Goal: Task Accomplishment & Management: Complete application form

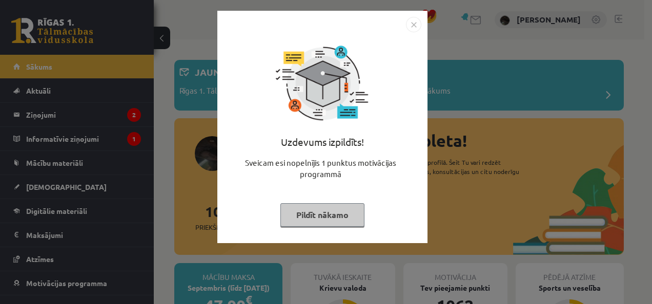
click at [412, 26] on img "Close" at bounding box center [413, 24] width 15 height 15
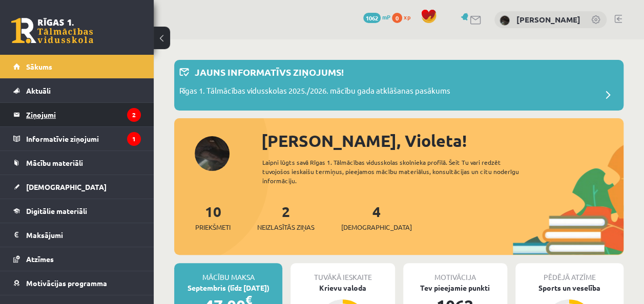
click at [127, 113] on icon "2" at bounding box center [134, 115] width 14 height 14
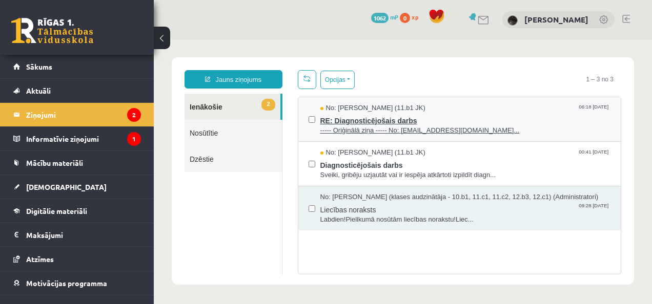
click at [463, 113] on span "RE: Diagnosticējošais darbs" at bounding box center [465, 119] width 291 height 13
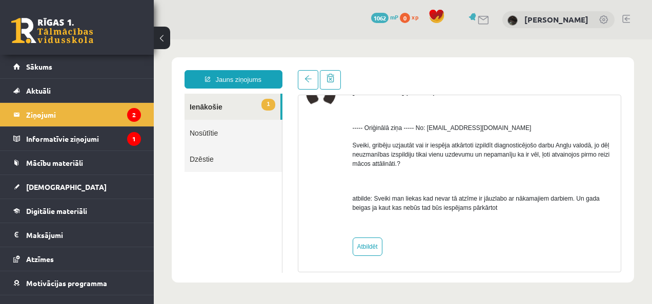
scroll to position [64, 0]
click at [227, 132] on link "Nosūtītie" at bounding box center [233, 133] width 97 height 26
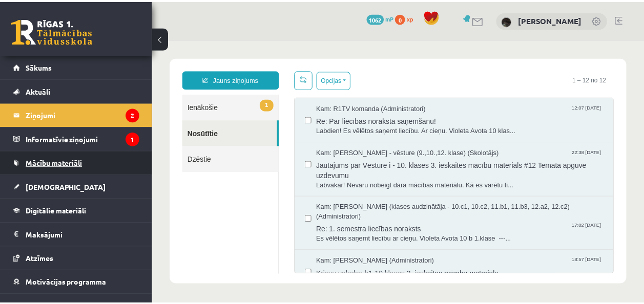
scroll to position [37, 0]
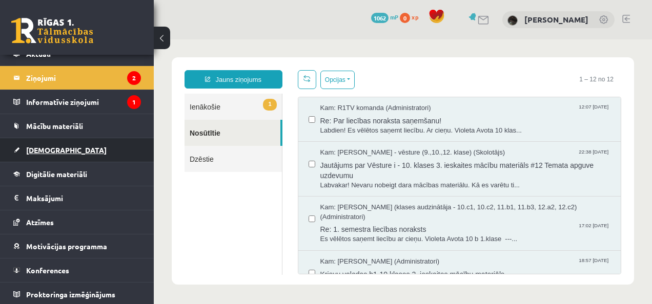
click at [74, 155] on link "[DEMOGRAPHIC_DATA]" at bounding box center [77, 150] width 128 height 24
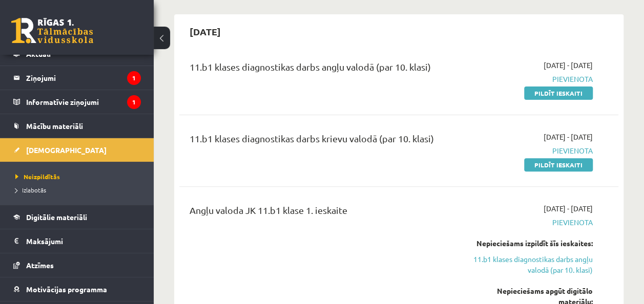
scroll to position [103, 0]
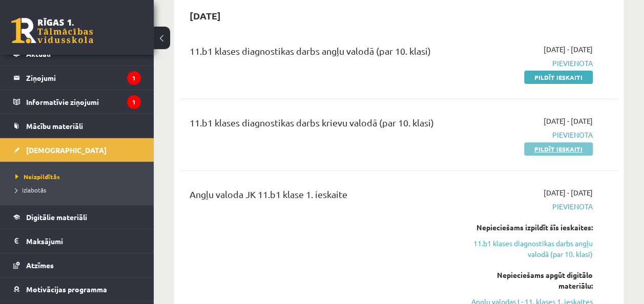
click at [550, 147] on link "Pildīt ieskaiti" at bounding box center [558, 148] width 69 height 13
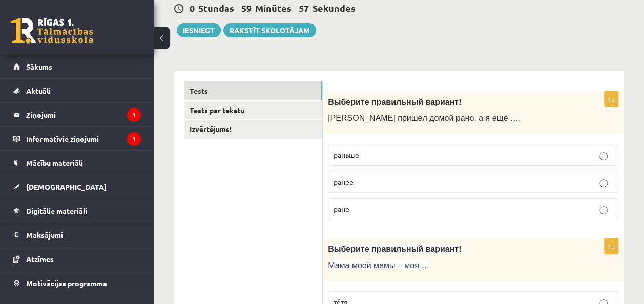
scroll to position [154, 0]
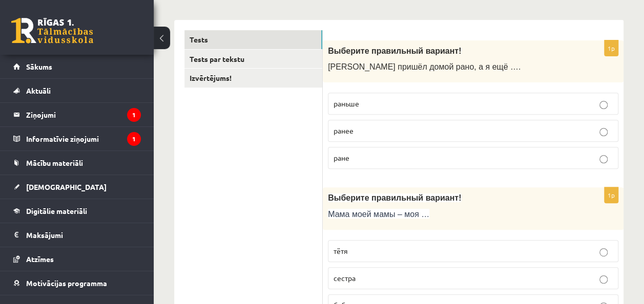
click at [364, 100] on p "раньше" at bounding box center [473, 103] width 279 height 11
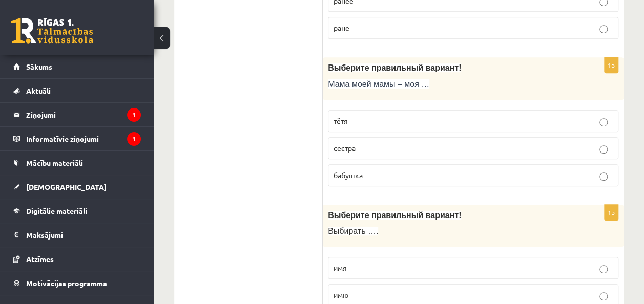
scroll to position [308, 0]
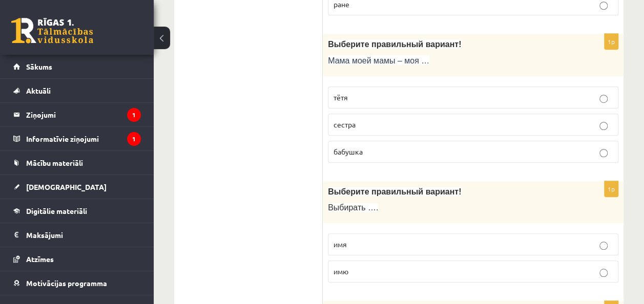
click at [366, 94] on p "тётя" at bounding box center [473, 97] width 279 height 11
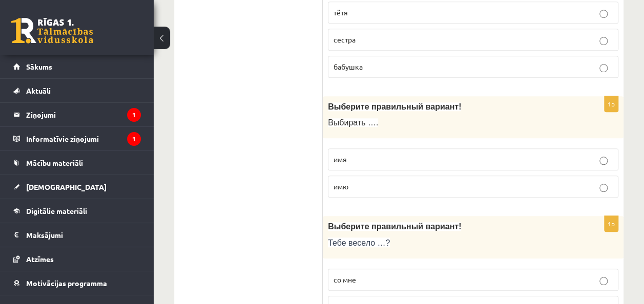
scroll to position [410, 0]
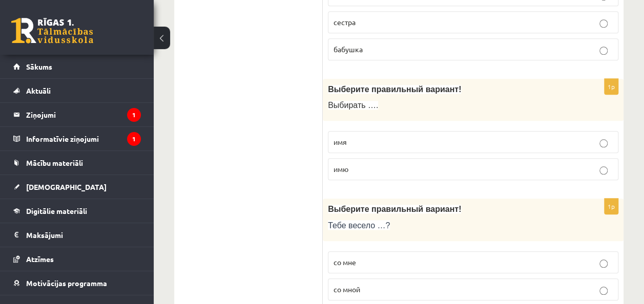
click at [451, 133] on label "имя" at bounding box center [473, 142] width 291 height 22
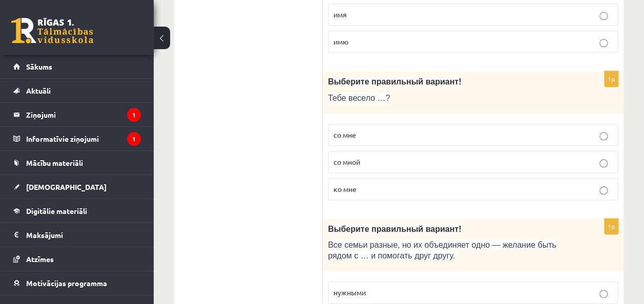
scroll to position [564, 0]
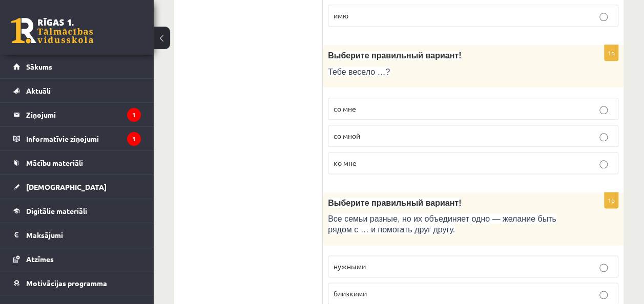
click at [402, 136] on p "со мной" at bounding box center [473, 136] width 279 height 11
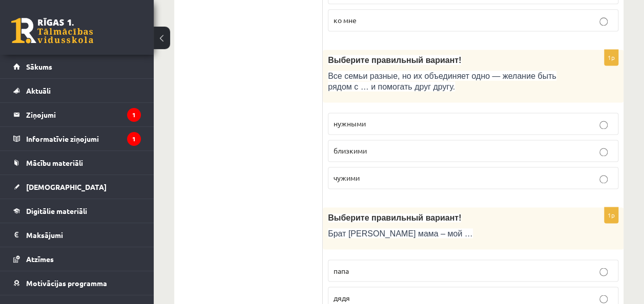
scroll to position [718, 0]
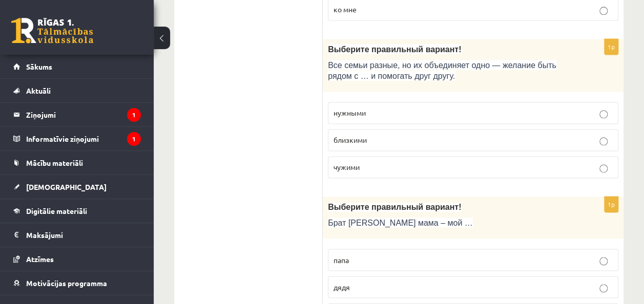
click at [402, 135] on p "близкими" at bounding box center [473, 140] width 279 height 11
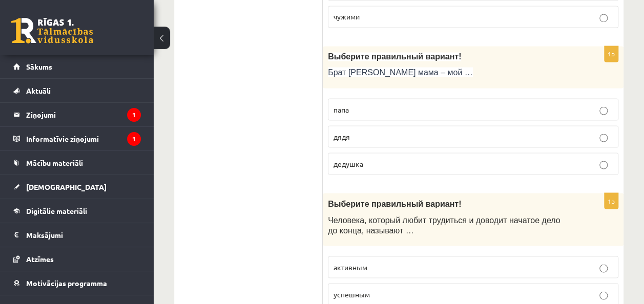
scroll to position [871, 0]
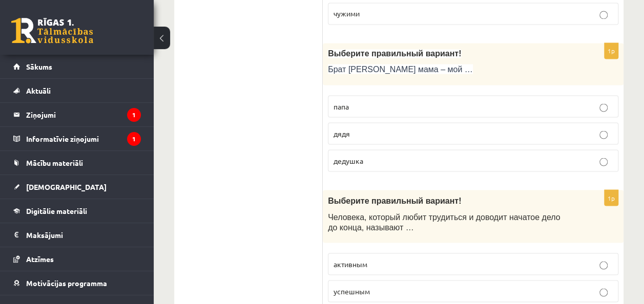
click at [401, 128] on p "дядя" at bounding box center [473, 133] width 279 height 11
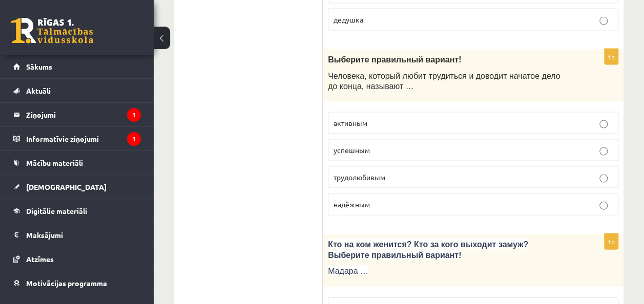
scroll to position [1025, 0]
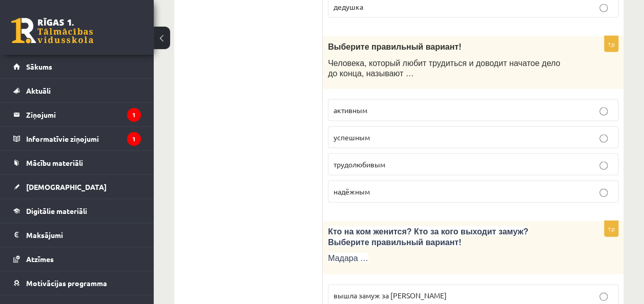
click at [373, 189] on p "надёжным" at bounding box center [473, 192] width 279 height 11
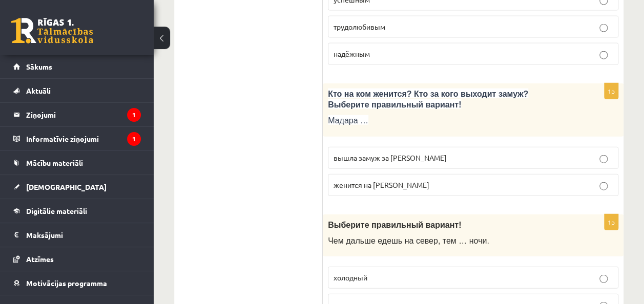
scroll to position [1179, 0]
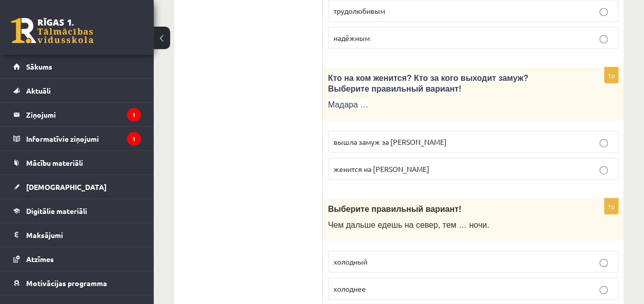
click at [397, 164] on p "женится на Марке" at bounding box center [473, 169] width 279 height 11
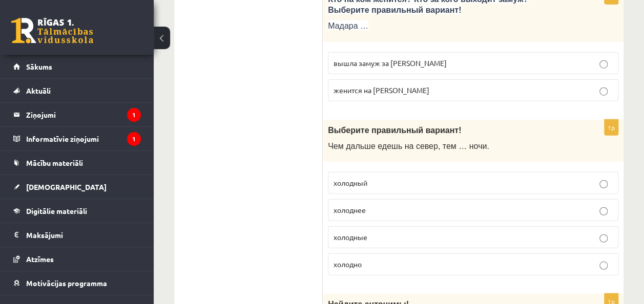
scroll to position [1281, 0]
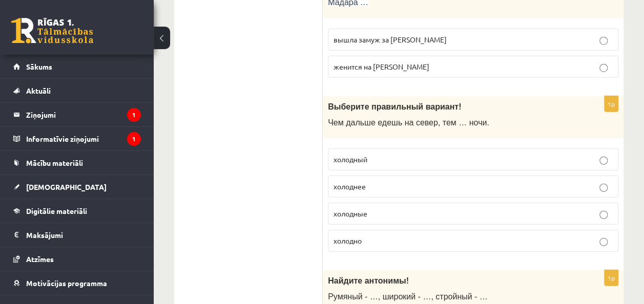
click at [397, 181] on p "холоднее" at bounding box center [473, 186] width 279 height 11
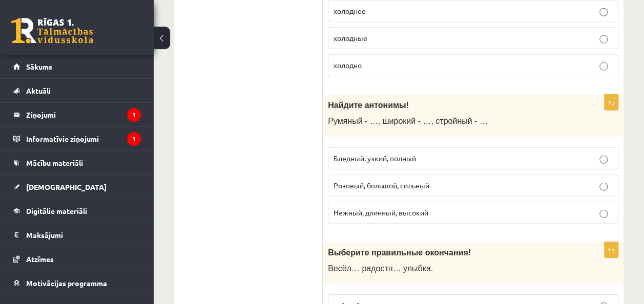
scroll to position [1486, 0]
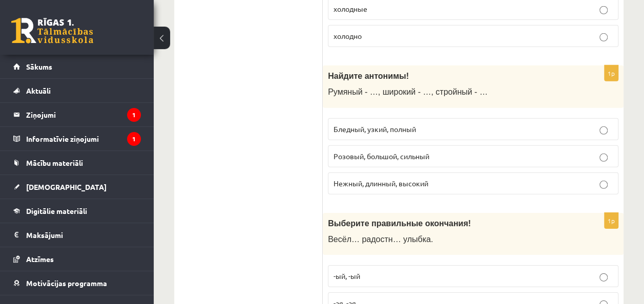
click at [379, 152] on span "Розовый, большой, сильный" at bounding box center [382, 156] width 96 height 9
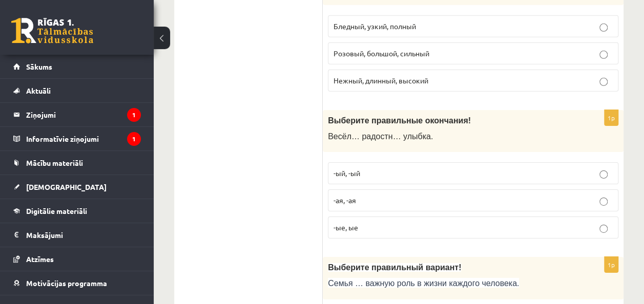
scroll to position [1640, 0]
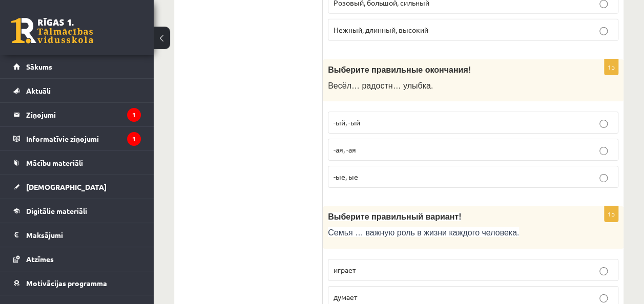
click at [368, 145] on p "-ая, -ая" at bounding box center [473, 150] width 279 height 11
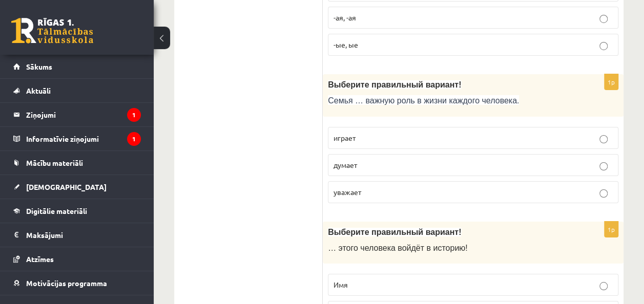
scroll to position [1794, 0]
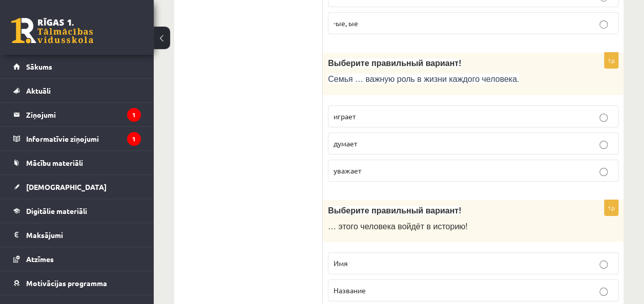
click at [367, 111] on p "играет" at bounding box center [473, 116] width 279 height 11
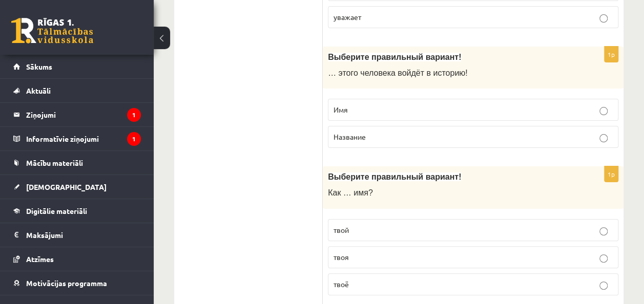
scroll to position [1896, 0]
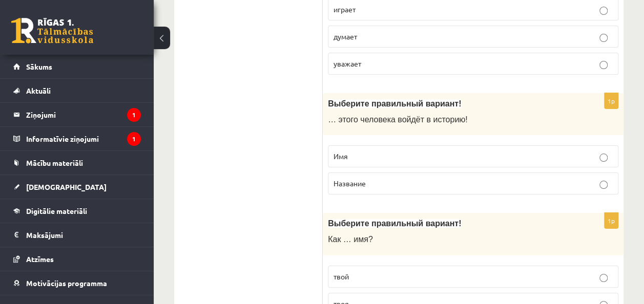
click at [371, 99] on div "1p Выберите правильный вариант! … этого человека войдёт в историю! Имя Название" at bounding box center [473, 148] width 301 height 110
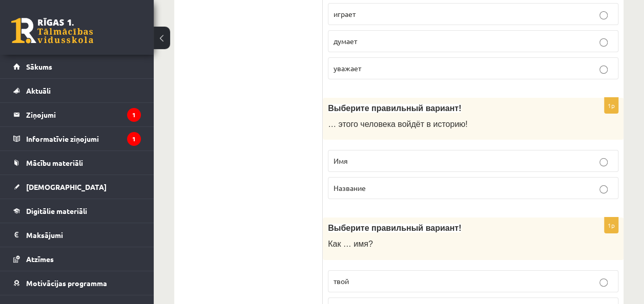
click at [358, 156] on p "Имя" at bounding box center [473, 161] width 279 height 11
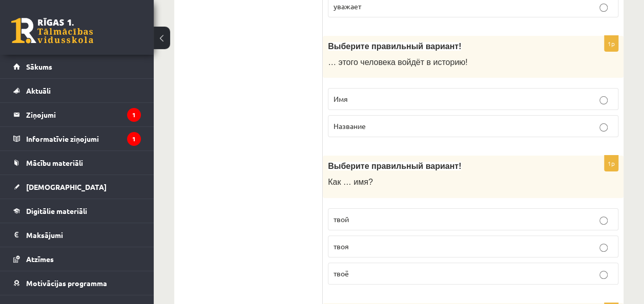
scroll to position [2050, 0]
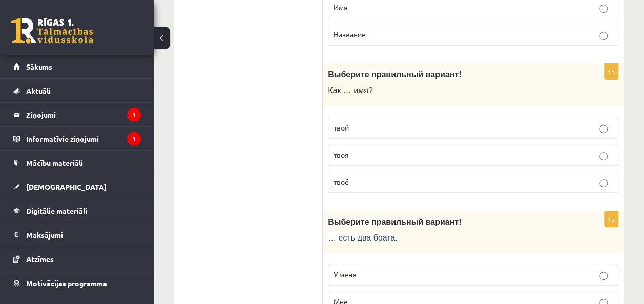
click at [351, 177] on p "твоё" at bounding box center [473, 182] width 279 height 11
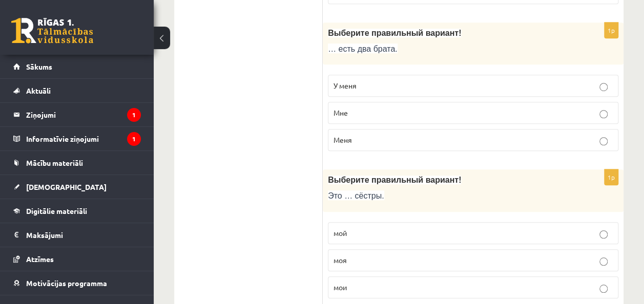
scroll to position [2255, 0]
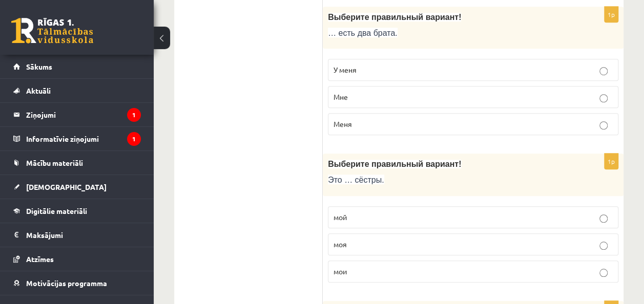
click at [372, 65] on p "У меня" at bounding box center [473, 70] width 279 height 11
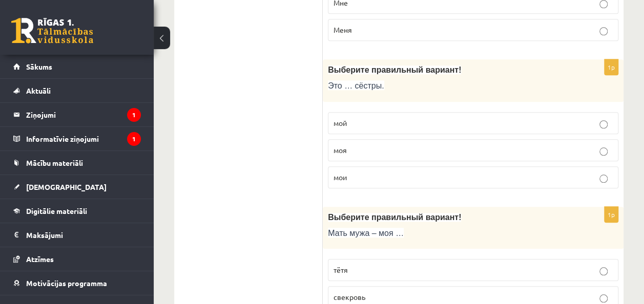
scroll to position [2358, 0]
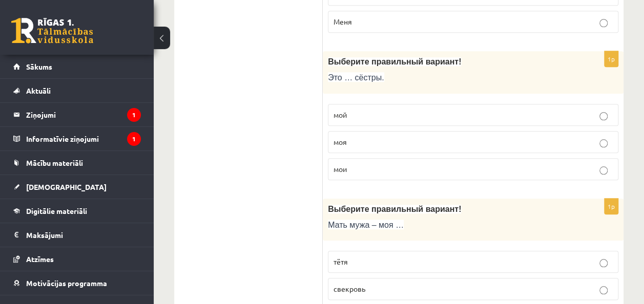
click at [358, 137] on p "моя" at bounding box center [473, 142] width 279 height 11
click at [349, 164] on p "мои" at bounding box center [473, 169] width 279 height 11
click at [374, 110] on p "мой" at bounding box center [473, 115] width 279 height 11
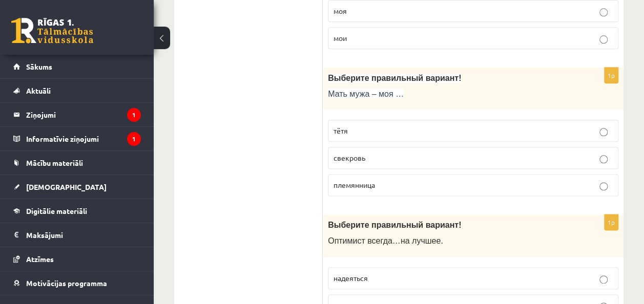
scroll to position [2511, 0]
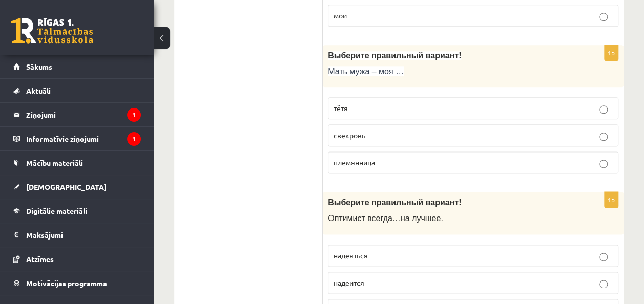
click at [378, 130] on p "свекровь" at bounding box center [473, 135] width 279 height 11
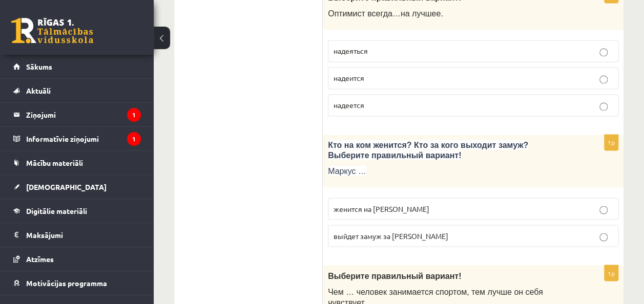
scroll to position [2665, 0]
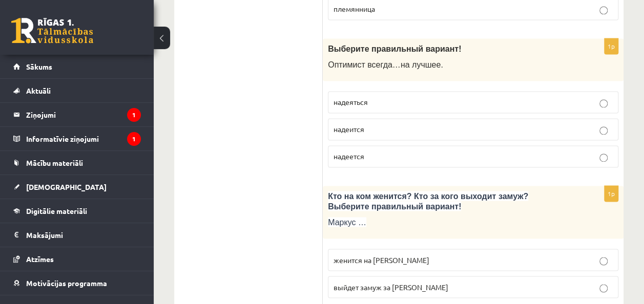
click at [381, 97] on p "надеяться" at bounding box center [473, 102] width 279 height 11
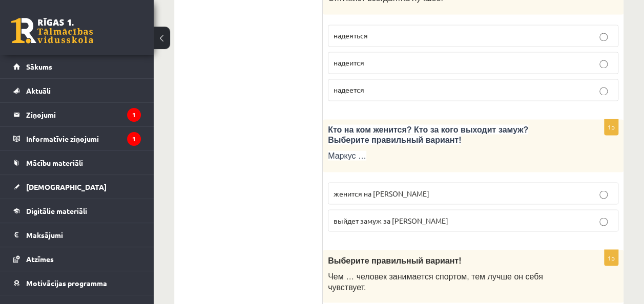
scroll to position [2768, 0]
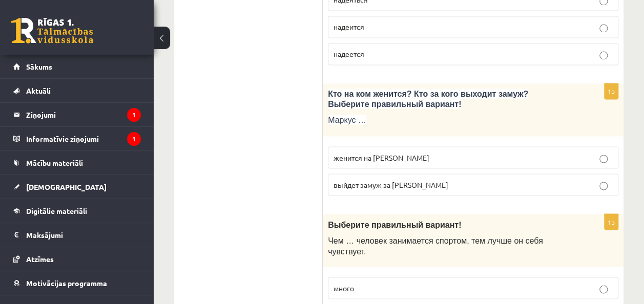
click at [404, 180] on span "выйдет замуж за Агнию" at bounding box center [391, 184] width 115 height 9
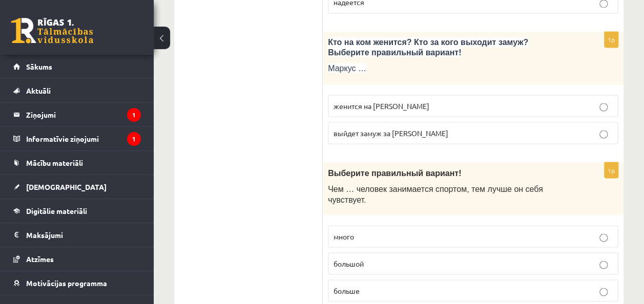
scroll to position [2870, 0]
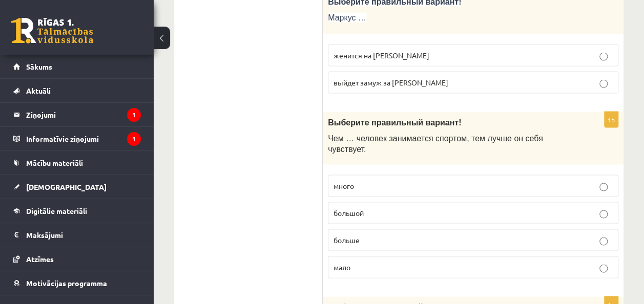
click at [387, 235] on p "больше" at bounding box center [473, 240] width 279 height 11
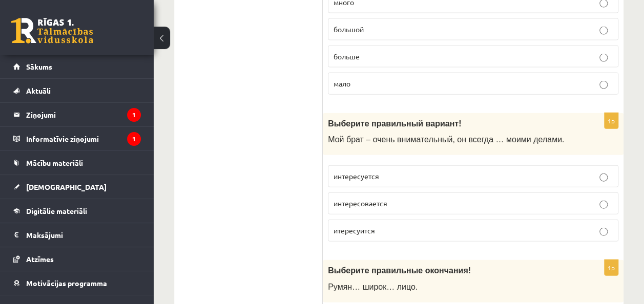
scroll to position [3075, 0]
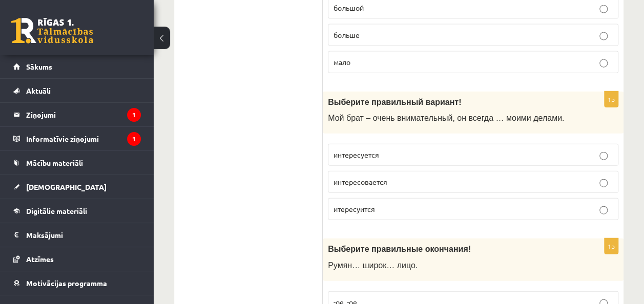
click at [406, 150] on p "интересуется" at bounding box center [473, 155] width 279 height 11
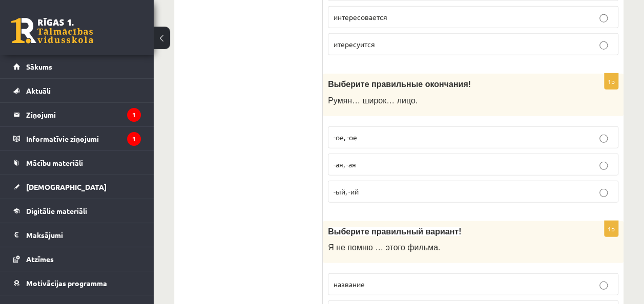
scroll to position [3280, 0]
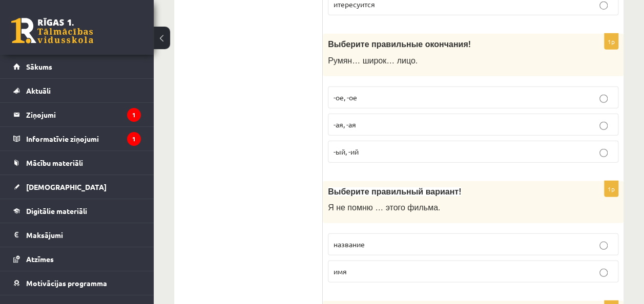
click at [406, 92] on p "-ое, -ое" at bounding box center [473, 97] width 279 height 11
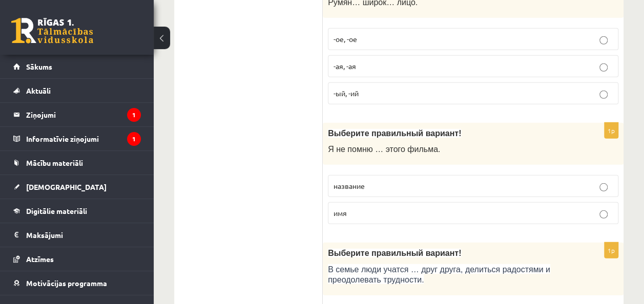
scroll to position [3383, 0]
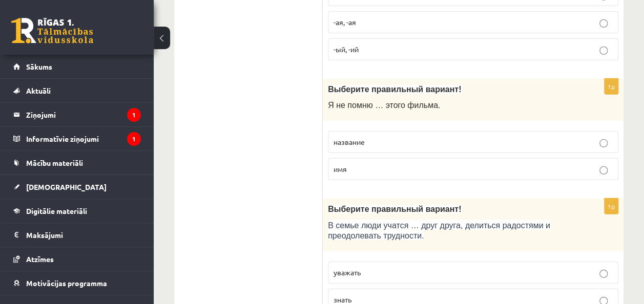
click at [389, 158] on label "имя" at bounding box center [473, 169] width 291 height 22
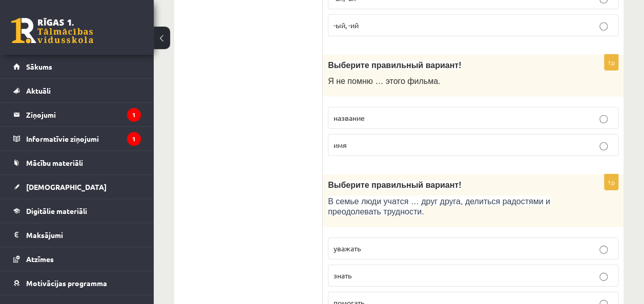
scroll to position [3420, 0]
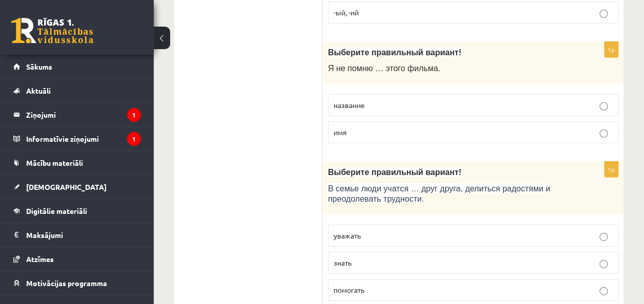
click at [406, 94] on label "название" at bounding box center [473, 105] width 291 height 22
click at [376, 231] on p "уважать" at bounding box center [473, 236] width 279 height 11
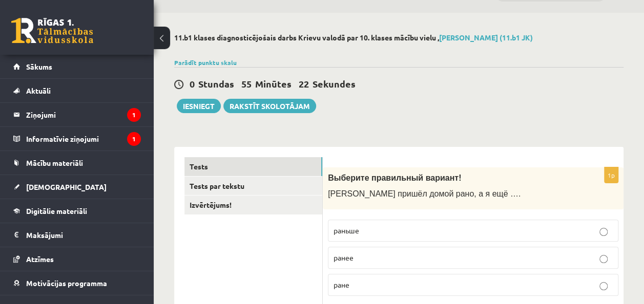
scroll to position [0, 0]
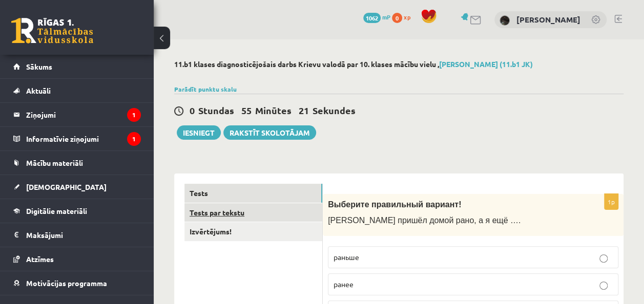
click at [248, 210] on link "Tests par tekstu" at bounding box center [254, 212] width 138 height 19
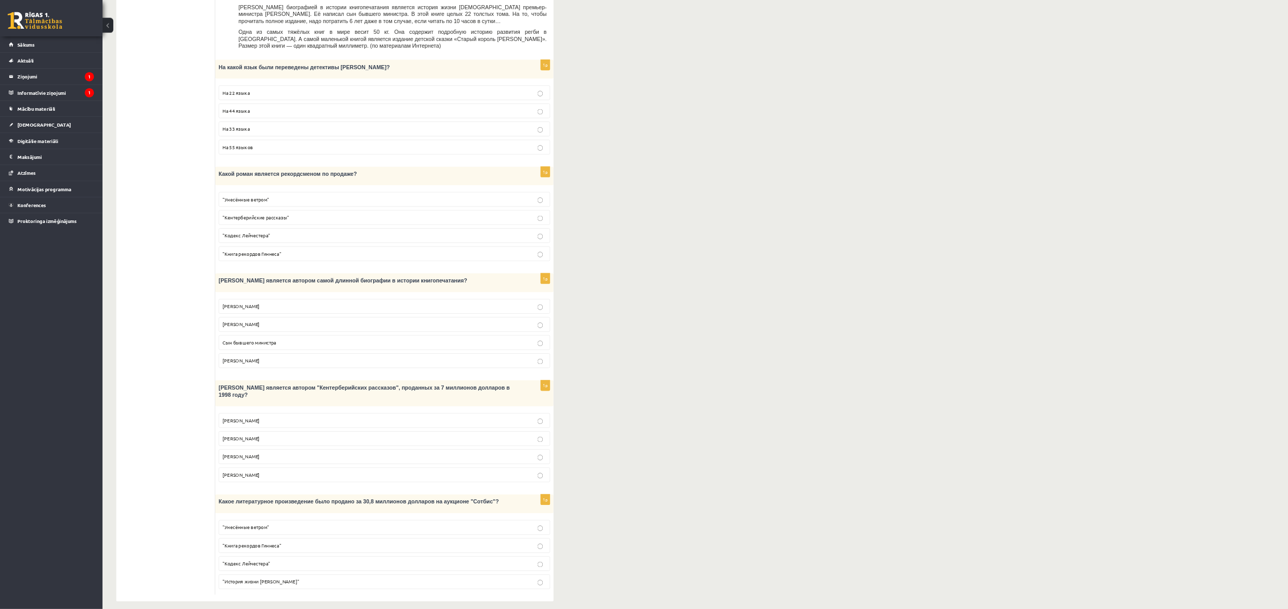
scroll to position [217, 0]
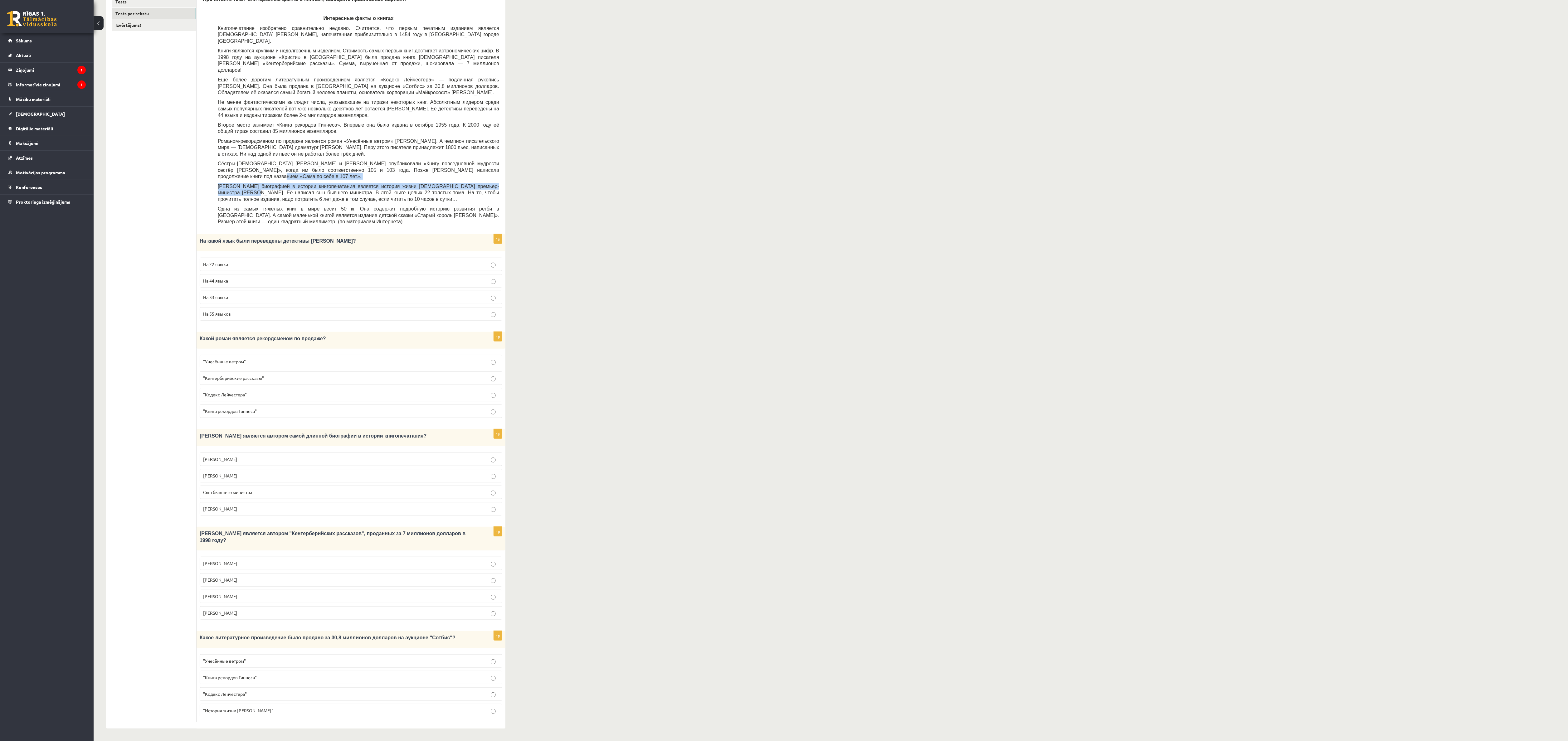
drag, startPoint x: 326, startPoint y: 1, endPoint x: 870, endPoint y: 161, distance: 567.0
click at [392, 161] on div "11.b1 klases diagnosticējošais darbs Krievu valodā par 10. klases mācību vielu …" at bounding box center [831, 324] width 1474 height 833
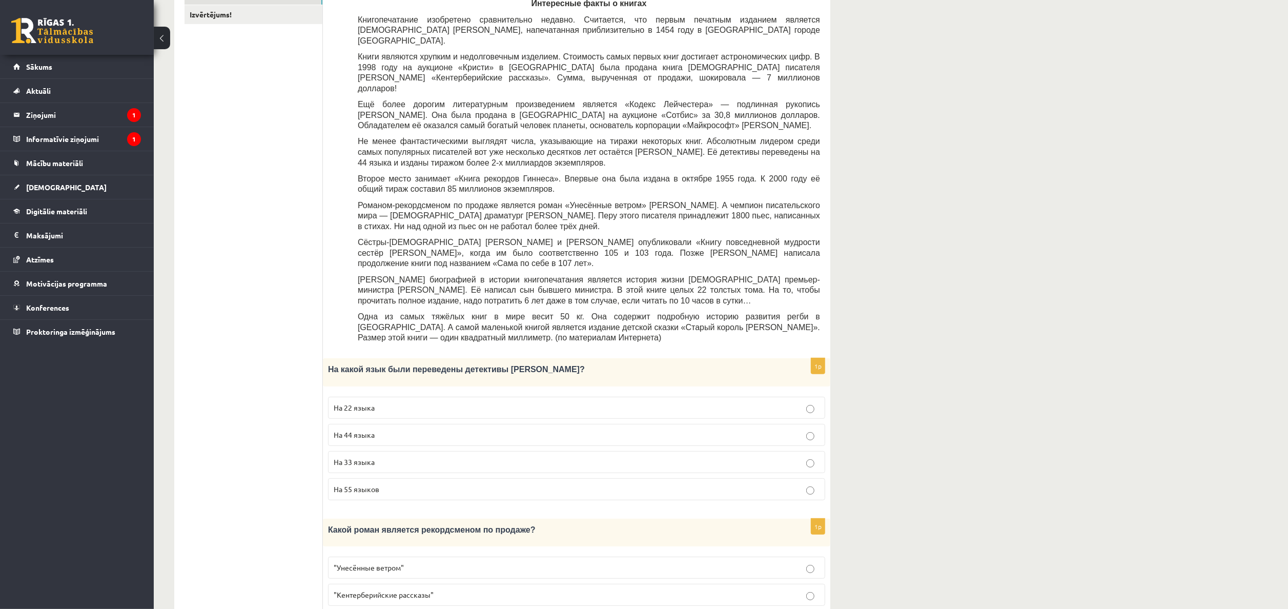
drag, startPoint x: 1429, startPoint y: 265, endPoint x: 295, endPoint y: 227, distance: 1134.9
click at [289, 232] on ul "Tests Tests par tekstu Izvērtējums!" at bounding box center [254, 564] width 138 height 1194
click at [419, 304] on p "На 44 языка" at bounding box center [577, 435] width 486 height 11
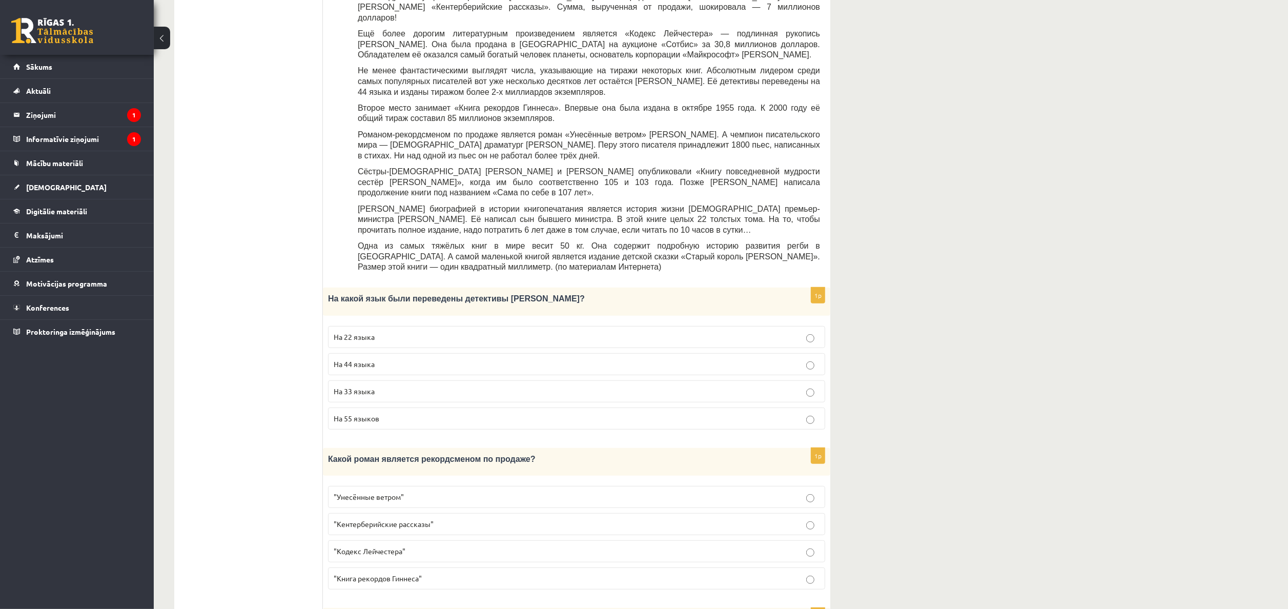
scroll to position [320, 0]
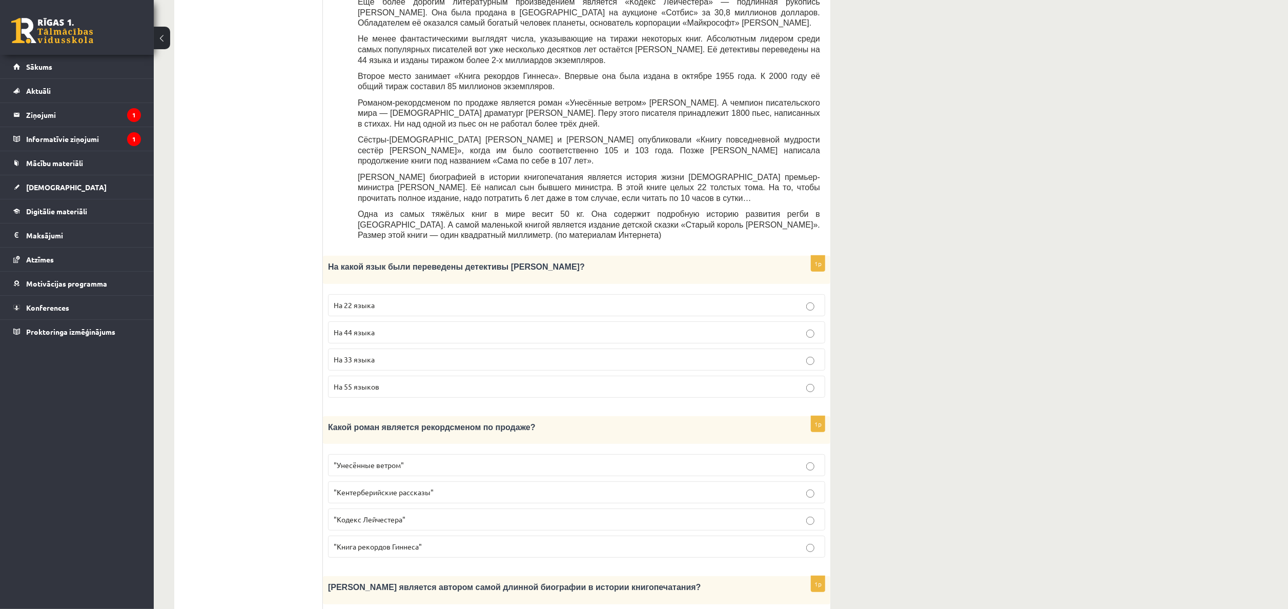
click at [369, 304] on span ""Унесённые ветром"" at bounding box center [369, 464] width 70 height 9
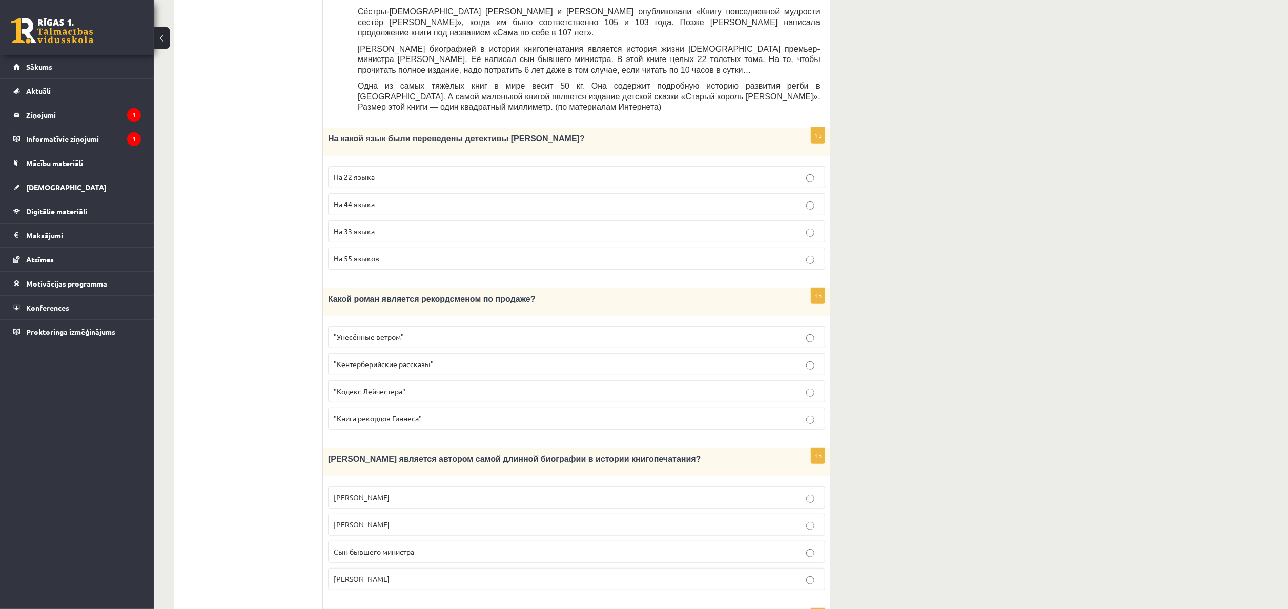
scroll to position [422, 0]
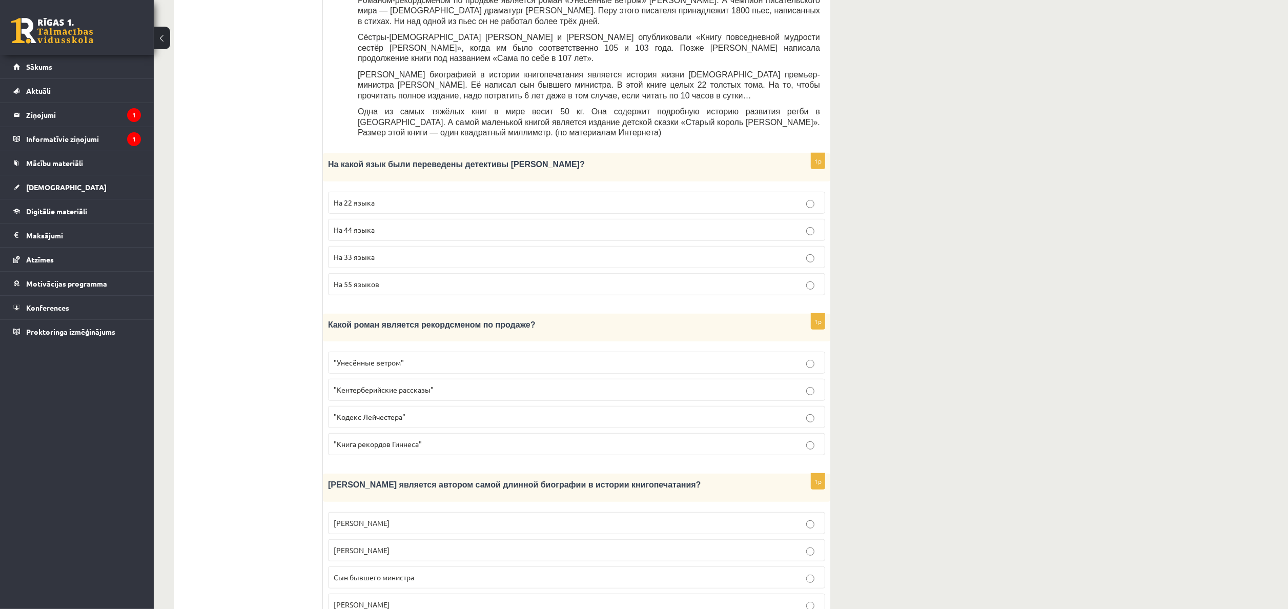
click at [357, 304] on span "Сын бывшего министра" at bounding box center [374, 577] width 80 height 9
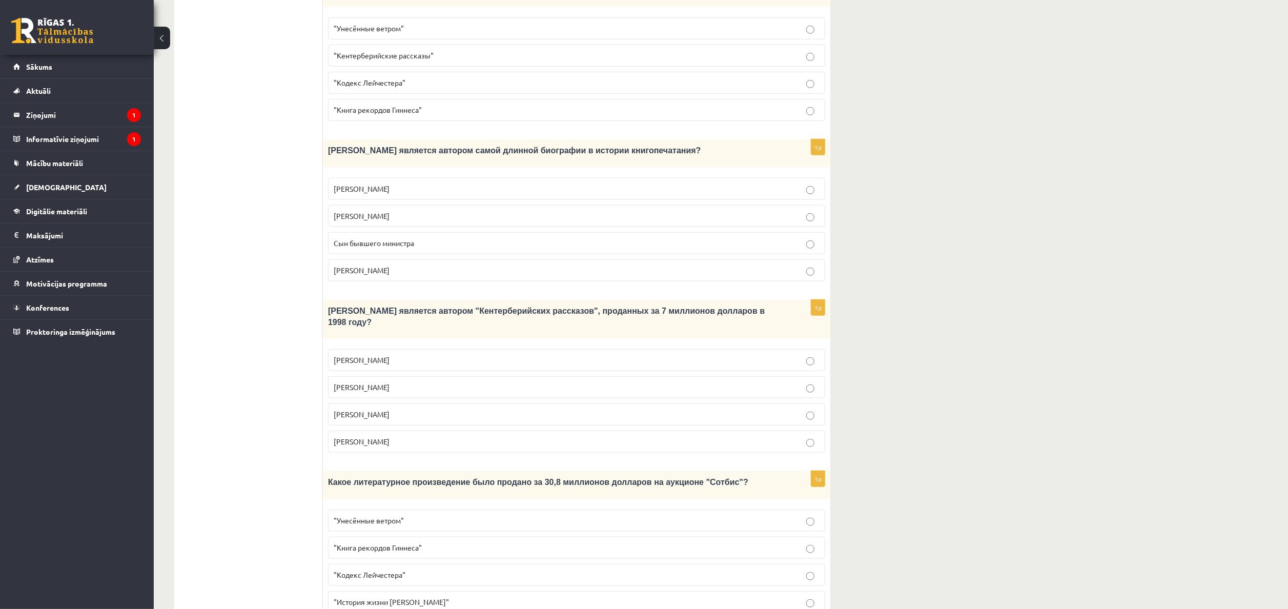
scroll to position [763, 0]
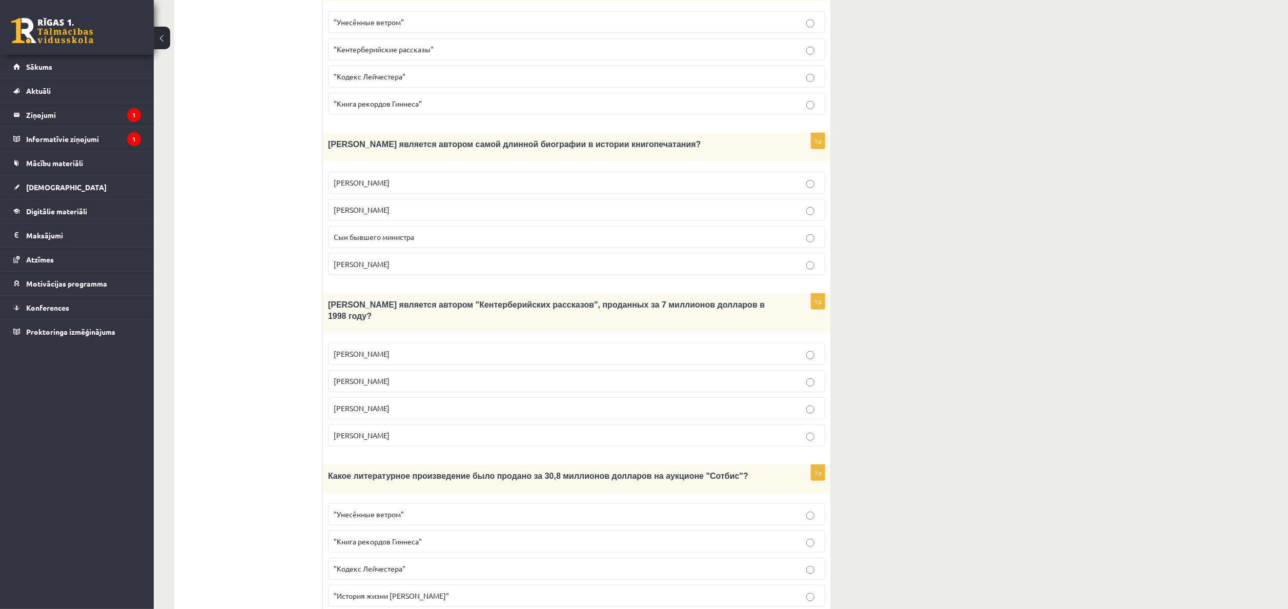
click at [399, 304] on p "Джефри Чосер" at bounding box center [577, 408] width 486 height 11
click at [410, 304] on p ""Кодекс Лейчестера"" at bounding box center [577, 568] width 486 height 11
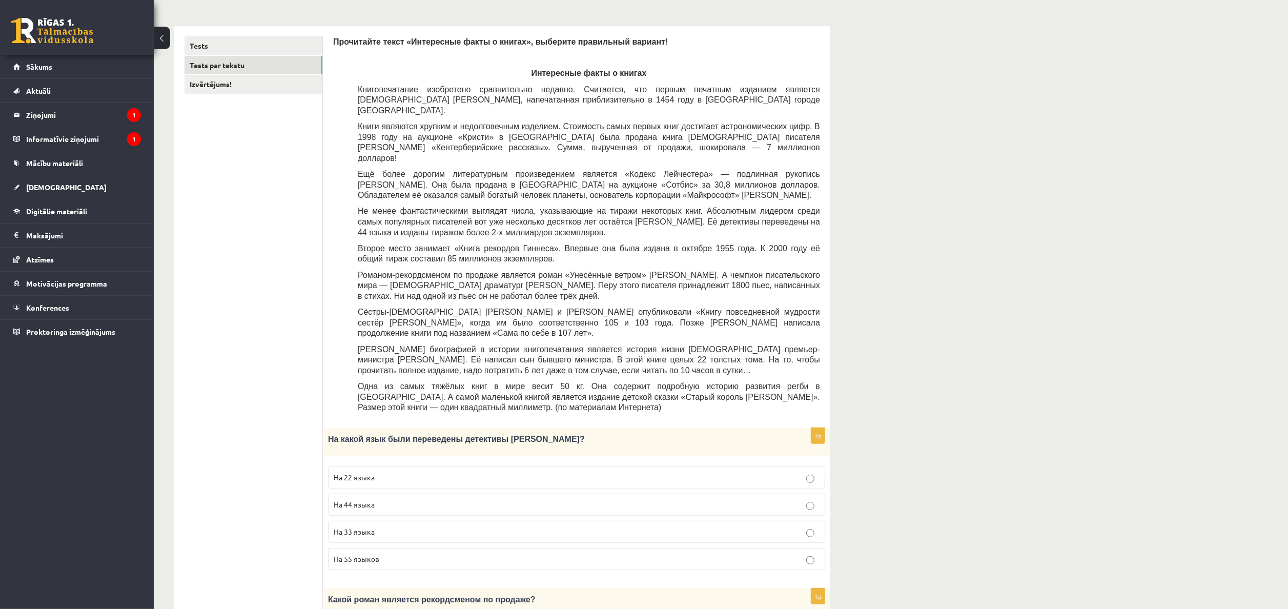
scroll to position [45, 0]
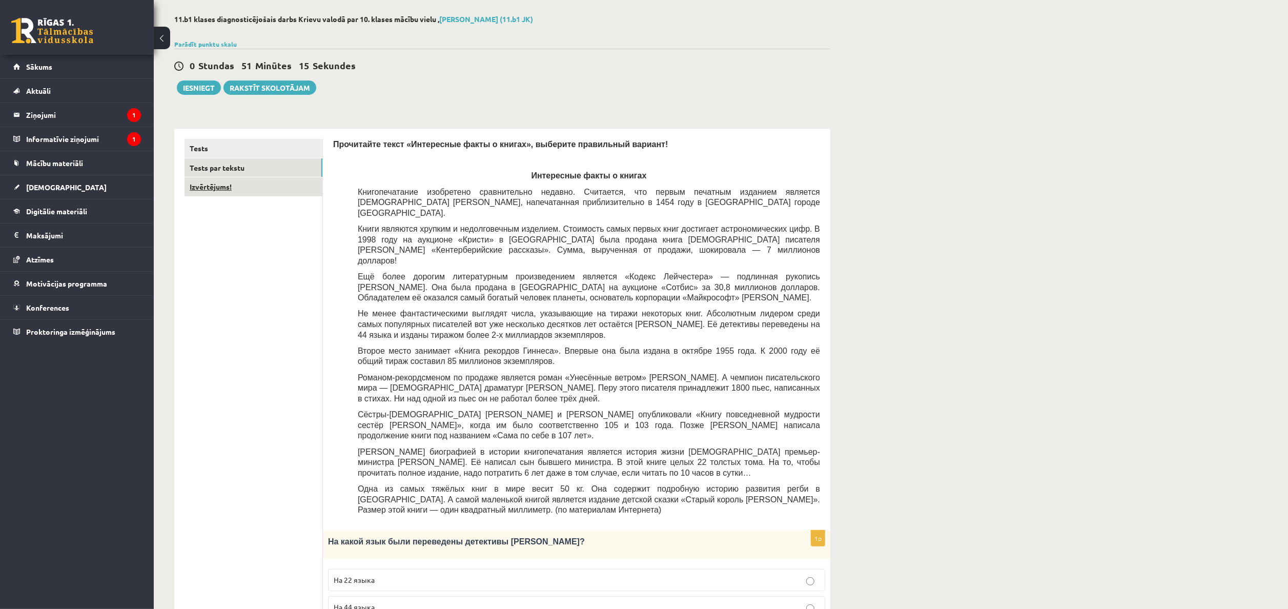
click at [259, 193] on link "Izvērtējums!" at bounding box center [254, 186] width 138 height 19
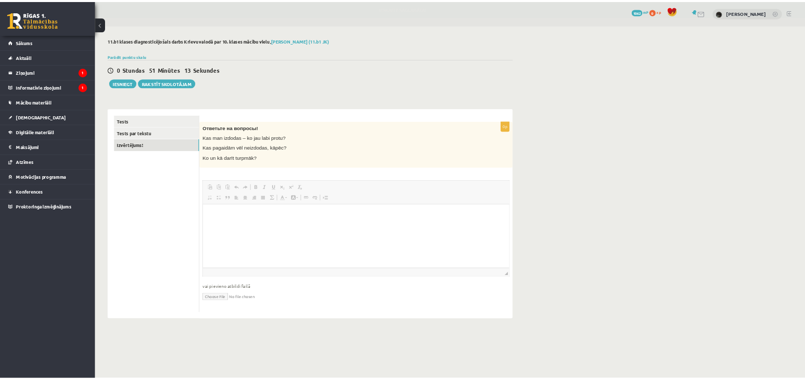
scroll to position [0, 0]
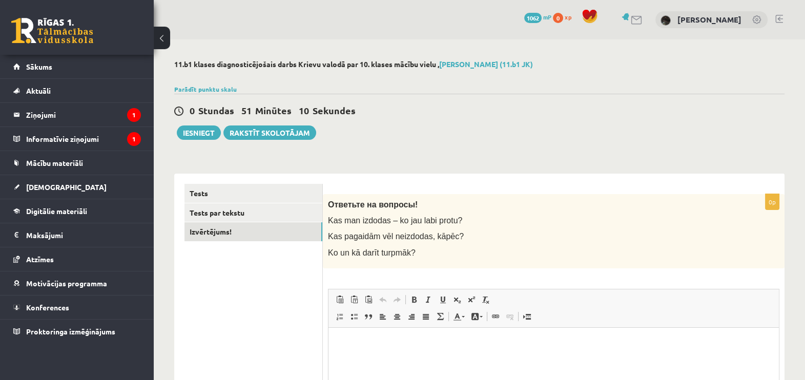
drag, startPoint x: 1267, startPoint y: 1, endPoint x: 424, endPoint y: 114, distance: 850.7
click at [424, 114] on div "0 Stundas 51 Minūtes 10 Sekundes" at bounding box center [479, 111] width 610 height 13
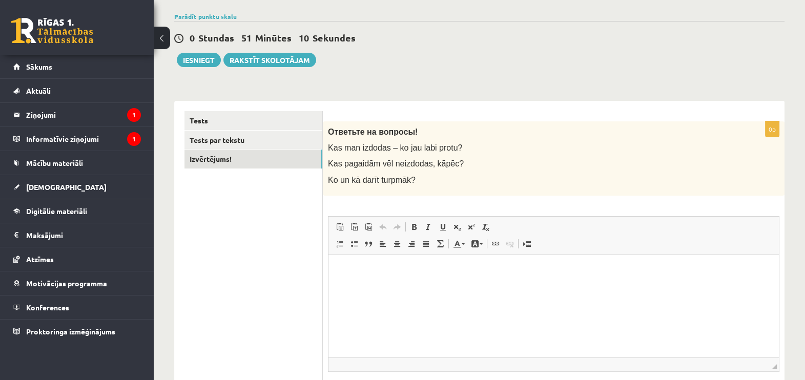
scroll to position [152, 0]
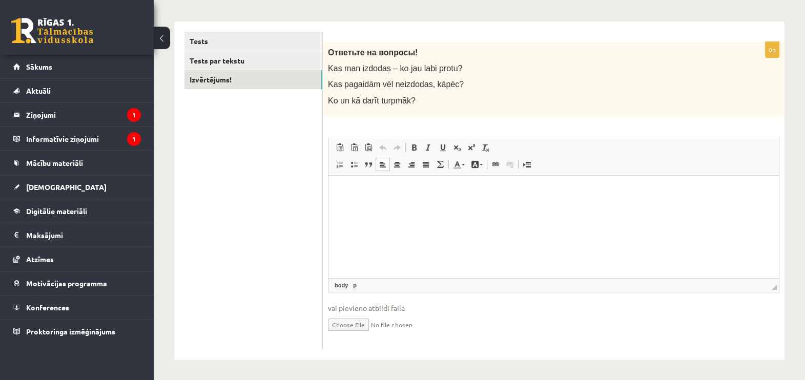
click at [442, 207] on html at bounding box center [554, 190] width 451 height 31
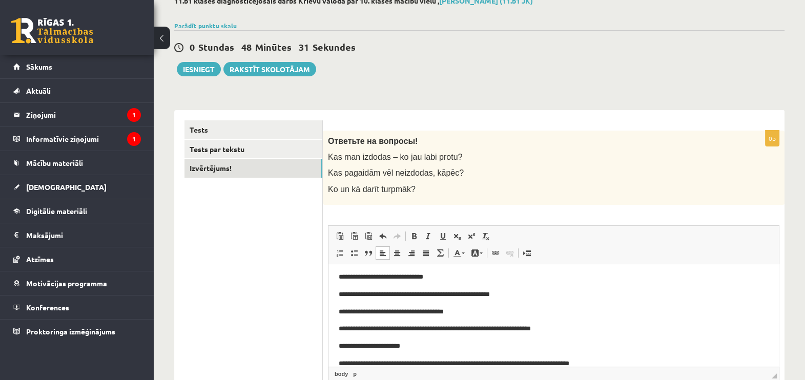
scroll to position [0, 0]
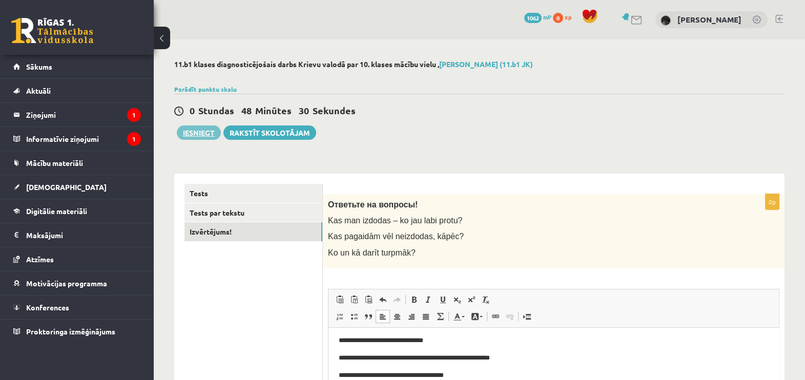
click at [211, 133] on button "Iesniegt" at bounding box center [199, 133] width 44 height 14
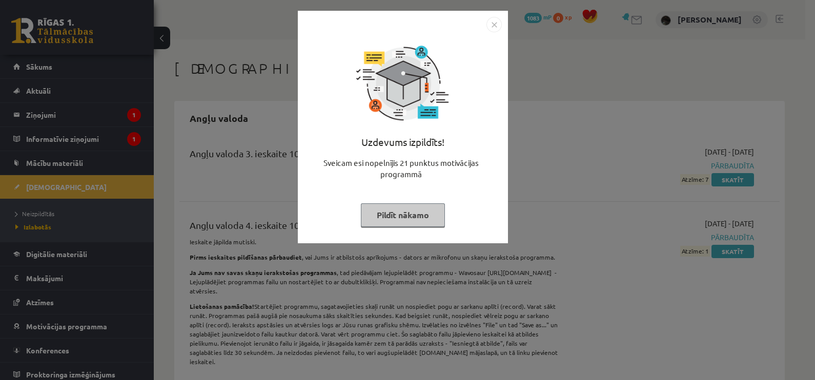
click at [425, 217] on button "Pildīt nākamo" at bounding box center [403, 215] width 84 height 24
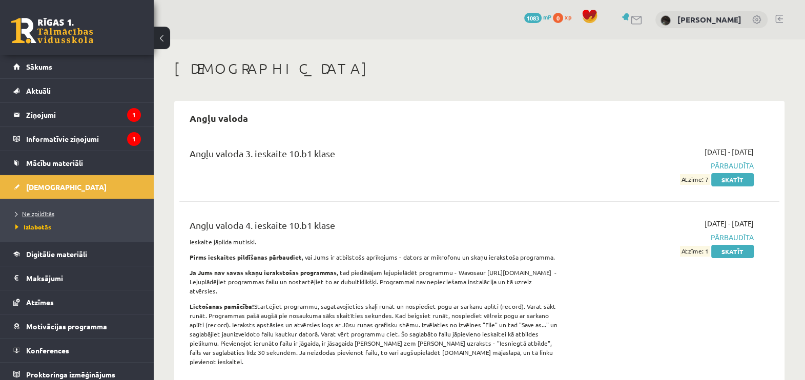
click at [35, 210] on span "Neizpildītās" at bounding box center [34, 214] width 39 height 8
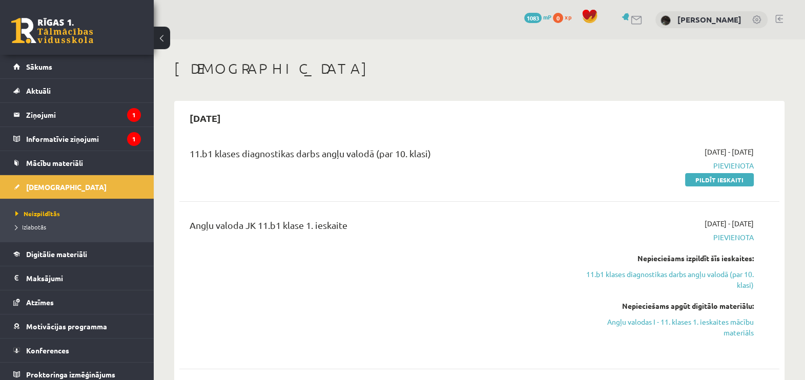
click at [700, 180] on link "Pildīt ieskaiti" at bounding box center [719, 179] width 69 height 13
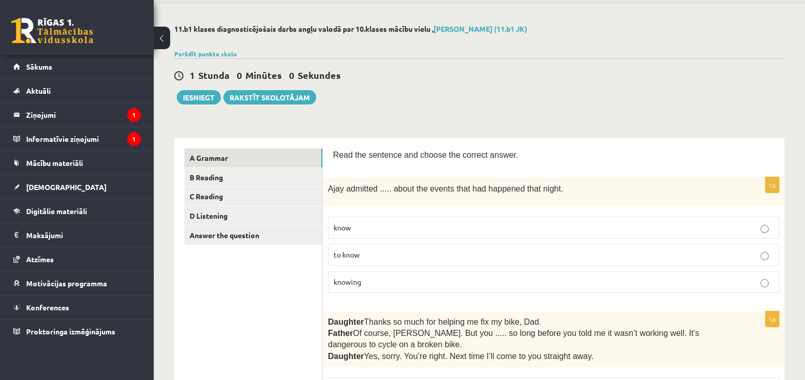
scroll to position [64, 0]
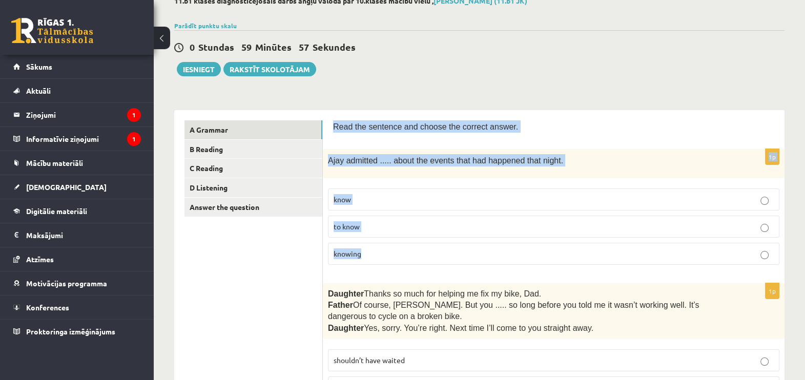
drag, startPoint x: 330, startPoint y: 126, endPoint x: 567, endPoint y: 248, distance: 266.6
drag, startPoint x: 567, startPoint y: 248, endPoint x: 477, endPoint y: 125, distance: 152.5
copy form "Read the sentence and choose the correct answer. 1p Ajay admitted ..... about t…"
click at [350, 249] on span "knowing" at bounding box center [348, 253] width 28 height 9
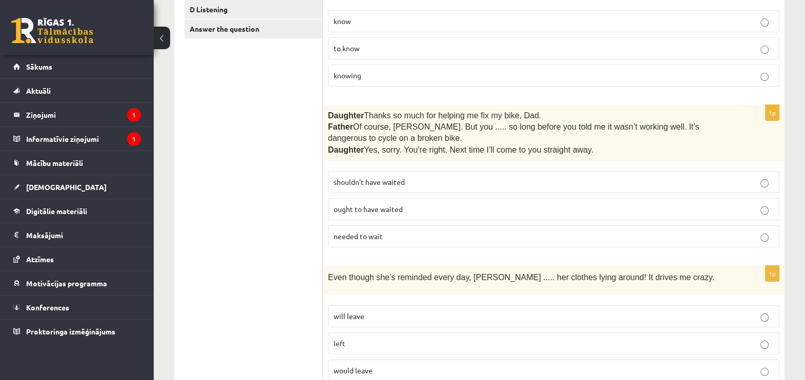
scroll to position [256, 0]
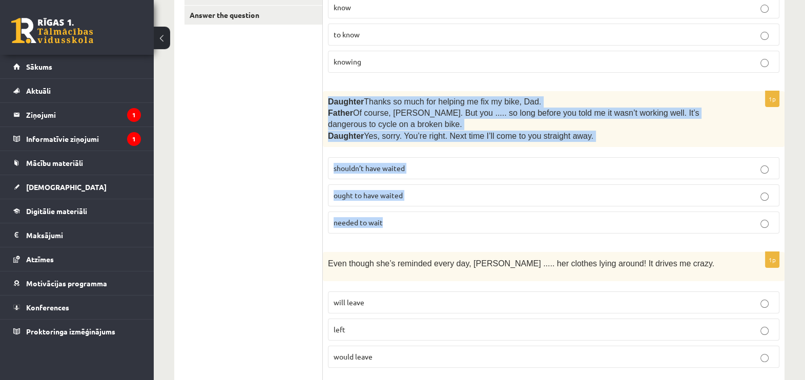
drag, startPoint x: 328, startPoint y: 100, endPoint x: 462, endPoint y: 224, distance: 182.4
click at [462, 224] on div "1p Daughter  Thanks so much for helping me fix my bike, Dad. Father  Of course,…" at bounding box center [554, 166] width 462 height 151
drag, startPoint x: 462, startPoint y: 224, endPoint x: 422, endPoint y: 105, distance: 125.9
copy div "Daughter  Thanks so much for helping me fix my bike, Dad. Father  Of course, Be…"
click at [364, 166] on span "shouldn’t have waited" at bounding box center [369, 167] width 71 height 9
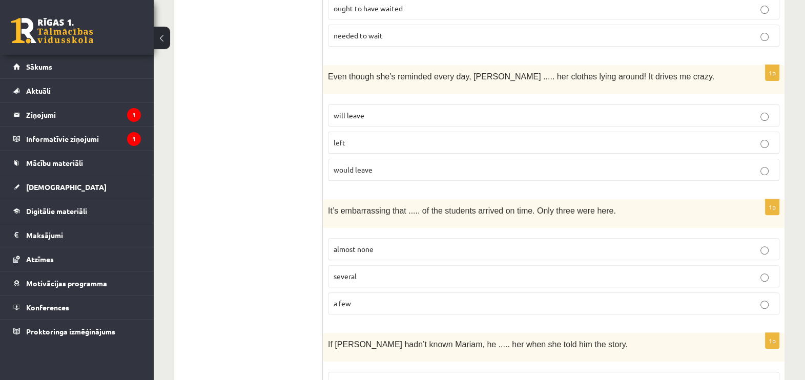
scroll to position [448, 0]
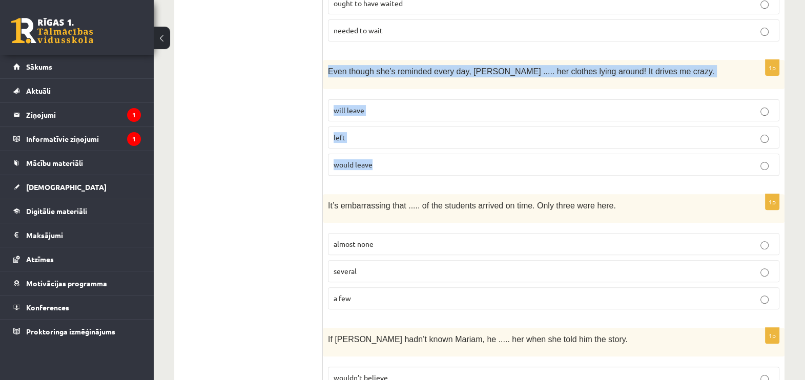
drag, startPoint x: 328, startPoint y: 67, endPoint x: 408, endPoint y: 161, distance: 123.9
click at [408, 161] on div "1p Even though she’s reminded every day, Cathy ..... her clothes lying around! …" at bounding box center [554, 122] width 462 height 124
drag, startPoint x: 408, startPoint y: 161, endPoint x: 401, endPoint y: 69, distance: 92.1
copy div "Even though she’s reminded every day, Cathy ..... her clothes lying around! It …"
click at [364, 99] on label "will leave" at bounding box center [554, 110] width 452 height 22
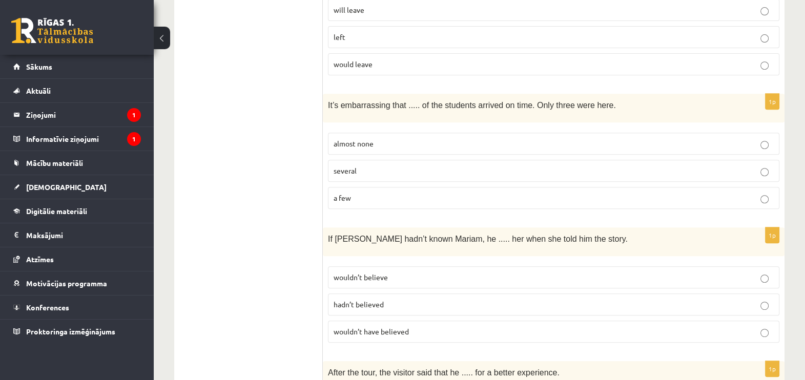
scroll to position [577, 0]
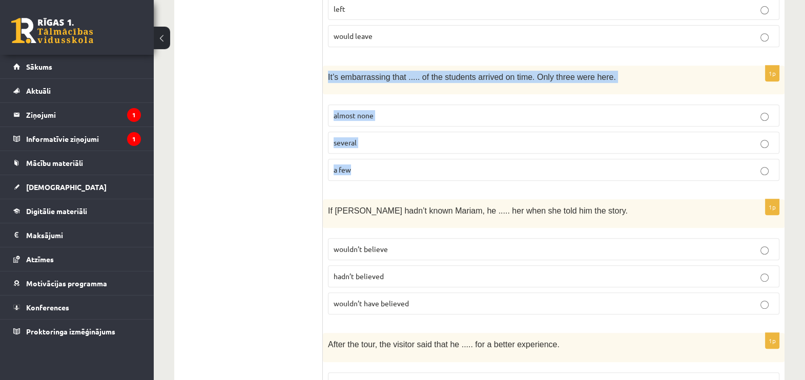
drag, startPoint x: 328, startPoint y: 69, endPoint x: 411, endPoint y: 159, distance: 121.9
click at [411, 159] on div "1p It’s embarrassing that ..... of the students arrived on time. Only three wer…" at bounding box center [554, 128] width 462 height 124
drag, startPoint x: 411, startPoint y: 159, endPoint x: 395, endPoint y: 72, distance: 88.5
copy div "It’s embarrassing that ..... of the students arrived on time. Only three were h…"
click at [345, 115] on span "almost none" at bounding box center [354, 115] width 40 height 9
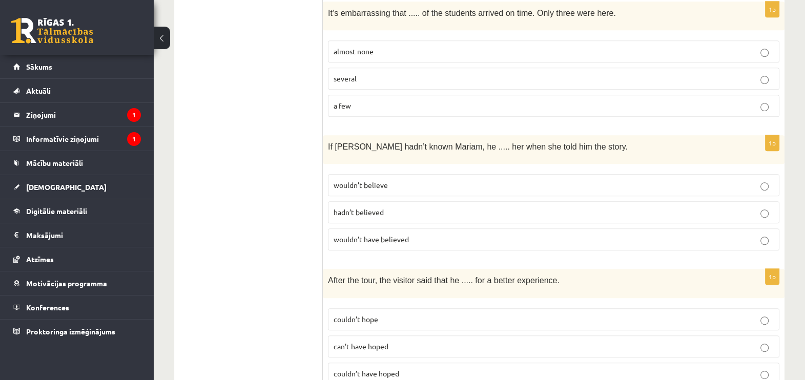
scroll to position [705, 0]
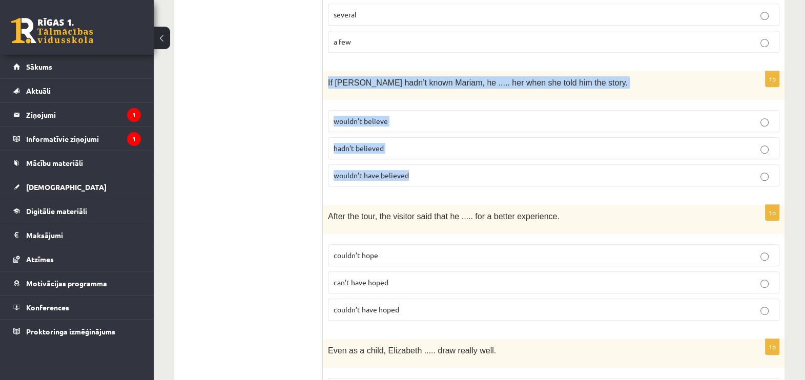
drag, startPoint x: 327, startPoint y: 76, endPoint x: 456, endPoint y: 174, distance: 161.3
click at [456, 174] on div "1p If Tom hadn’t known Mariam, he ..... her when she told him the story. wouldn…" at bounding box center [554, 133] width 462 height 124
drag, startPoint x: 456, startPoint y: 174, endPoint x: 404, endPoint y: 74, distance: 112.1
copy div "If Tom hadn’t known Mariam, he ..... her when she told him the story. wouldn’t …"
click at [433, 170] on p "wouldn’t have believed" at bounding box center [554, 175] width 440 height 11
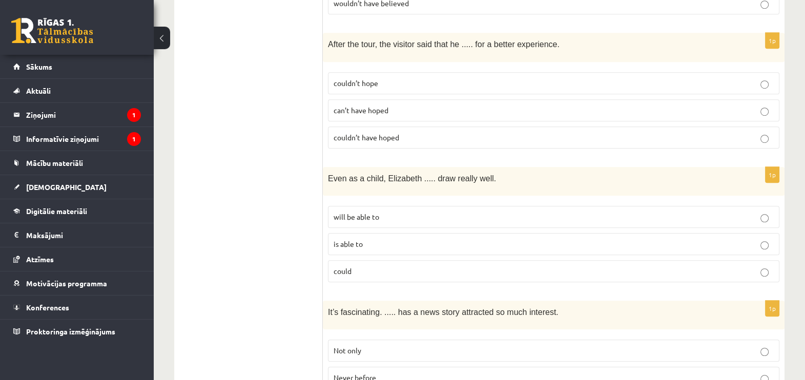
scroll to position [896, 0]
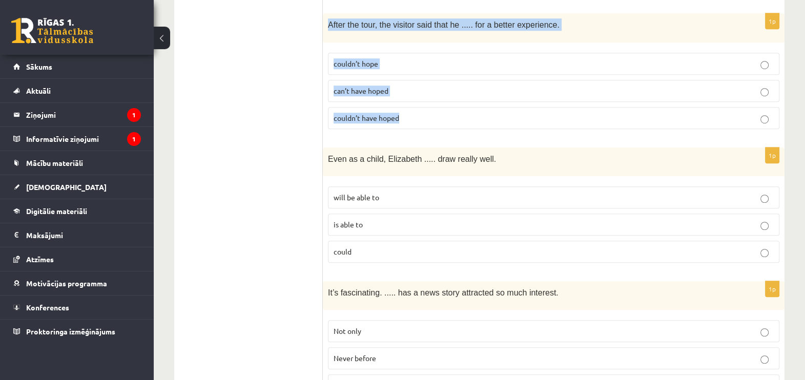
drag, startPoint x: 328, startPoint y: 18, endPoint x: 434, endPoint y: 106, distance: 137.9
click at [434, 106] on div "1p After the tour, the visitor said that he ..... for a better experience. coul…" at bounding box center [554, 75] width 462 height 124
drag, startPoint x: 434, startPoint y: 106, endPoint x: 383, endPoint y: 15, distance: 103.9
copy div "After the tour, the visitor said that he ..... for a better experience. couldn’…"
click at [342, 116] on label "couldn’t have hoped" at bounding box center [554, 118] width 452 height 22
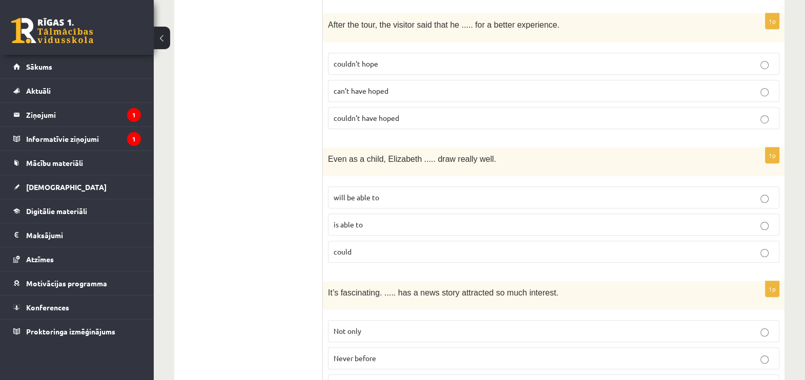
scroll to position [960, 0]
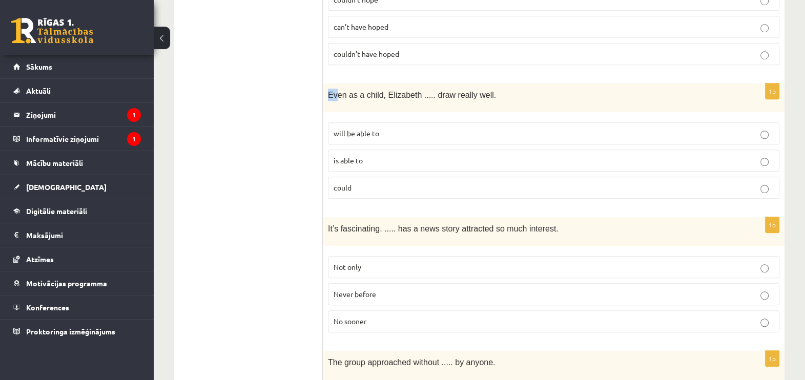
drag, startPoint x: 327, startPoint y: 87, endPoint x: 338, endPoint y: 88, distance: 11.3
click at [338, 88] on div "Even as a child, Elizabeth ..... draw really well." at bounding box center [554, 98] width 462 height 29
drag, startPoint x: 338, startPoint y: 88, endPoint x: 329, endPoint y: 87, distance: 9.8
click at [329, 91] on span "Even as a child, Elizabeth ..... draw really well." at bounding box center [412, 95] width 168 height 9
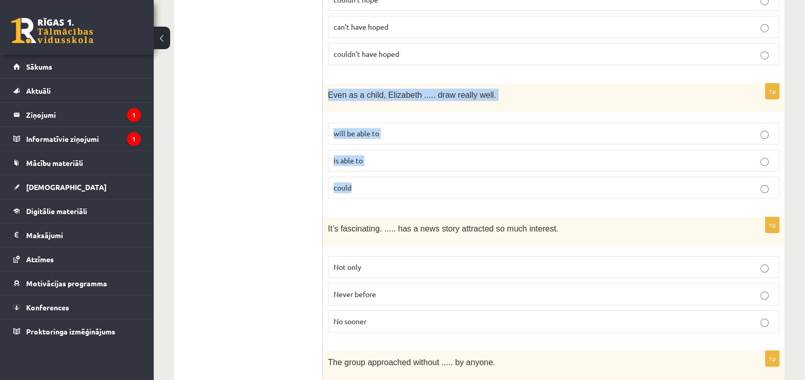
drag, startPoint x: 329, startPoint y: 87, endPoint x: 456, endPoint y: 169, distance: 151.7
click at [456, 169] on div "1p Even as a child, Elizabeth ..... draw really well. will be able to is able t…" at bounding box center [554, 146] width 462 height 124
drag, startPoint x: 456, startPoint y: 169, endPoint x: 395, endPoint y: 80, distance: 107.9
copy div "Even as a child, Elizabeth ..... draw really well. will be able to is able to c…"
click at [341, 183] on span "could" at bounding box center [343, 187] width 18 height 9
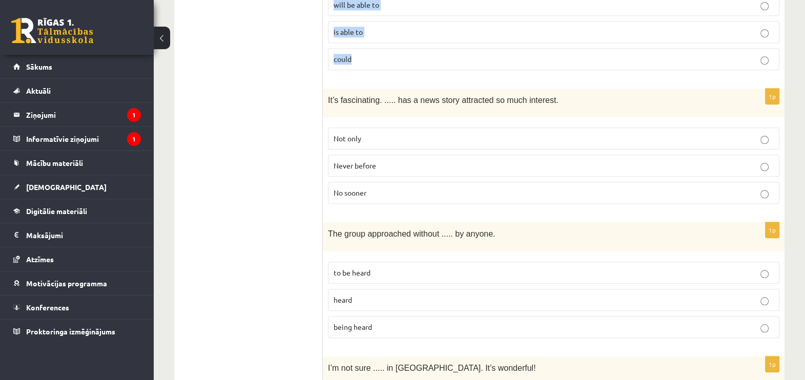
scroll to position [1153, 0]
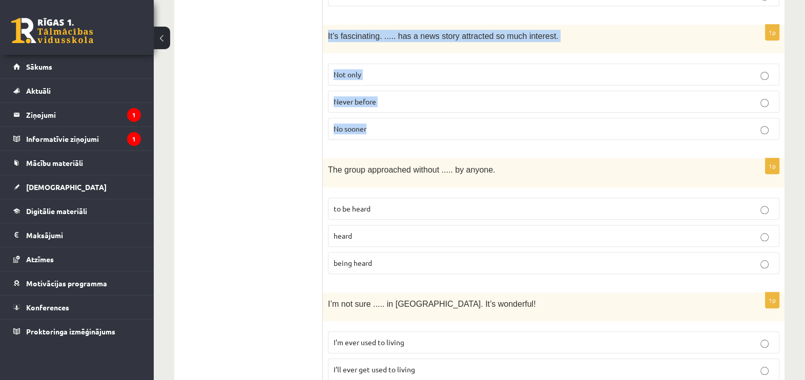
drag, startPoint x: 328, startPoint y: 27, endPoint x: 455, endPoint y: 117, distance: 155.4
click at [455, 117] on div "1p It’s fascinating. ..... has a news story attracted so much interest. Not onl…" at bounding box center [554, 87] width 462 height 124
drag, startPoint x: 455, startPoint y: 117, endPoint x: 374, endPoint y: 31, distance: 117.9
copy div "It’s fascinating. ..... has a news story attracted so much interest. Not only N…"
click at [365, 97] on span "Never before" at bounding box center [355, 101] width 43 height 9
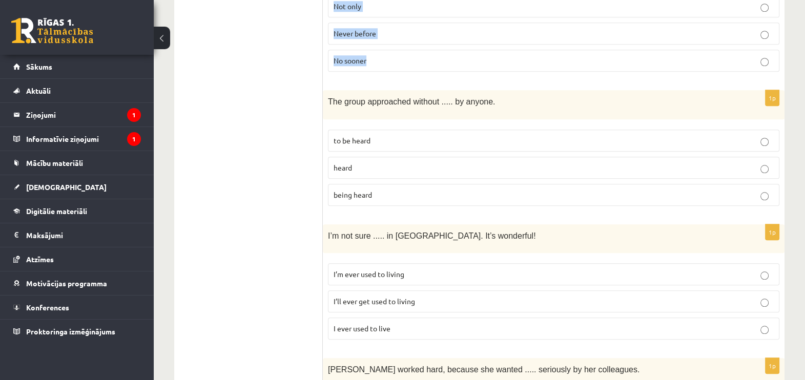
scroll to position [1217, 0]
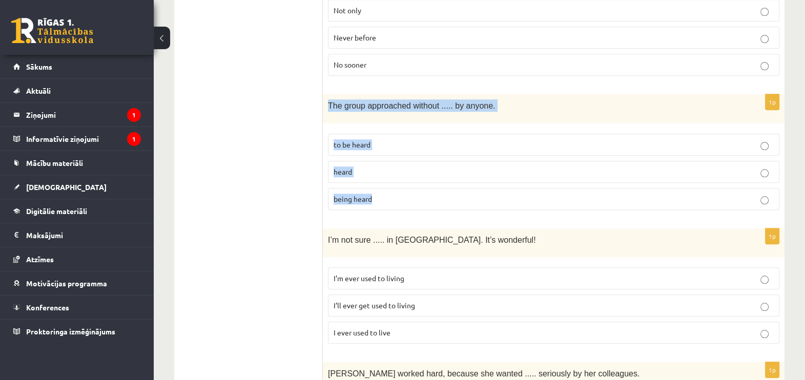
drag, startPoint x: 327, startPoint y: 95, endPoint x: 399, endPoint y: 185, distance: 115.2
click at [399, 185] on div "1p The group approached without ..... by anyone. to be heard heard being heard" at bounding box center [554, 156] width 462 height 124
drag, startPoint x: 399, startPoint y: 185, endPoint x: 369, endPoint y: 93, distance: 97.2
copy div "The group approached without ..... by anyone. to be heard heard being heard"
click at [396, 194] on p "being heard" at bounding box center [554, 199] width 440 height 11
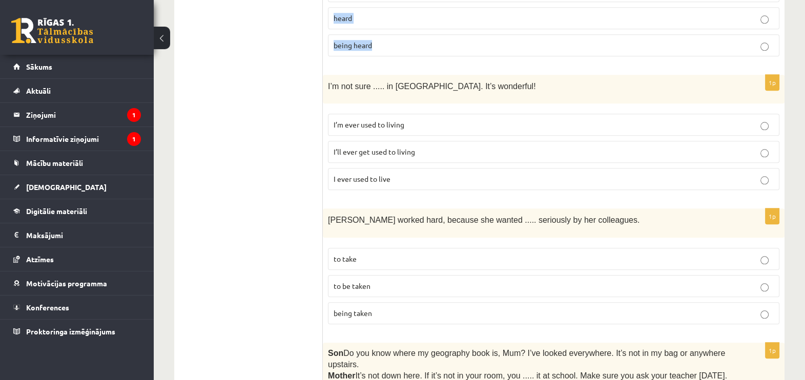
scroll to position [1409, 0]
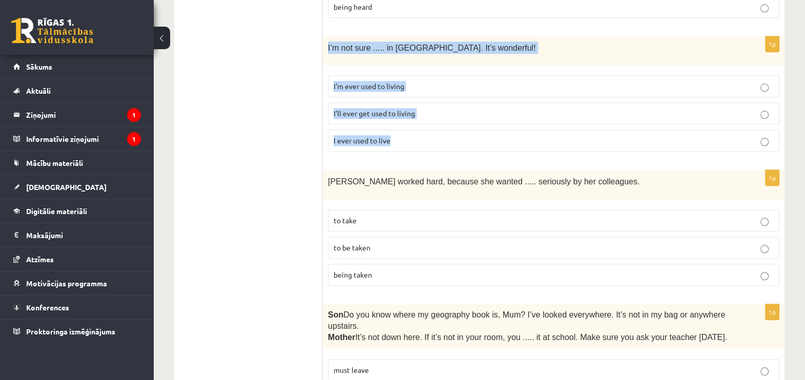
drag, startPoint x: 329, startPoint y: 33, endPoint x: 440, endPoint y: 114, distance: 138.0
click at [440, 114] on div "1p I’m not sure ..... in Paris. It’s wonderful! I’m ever used to living I’ll ev…" at bounding box center [554, 98] width 462 height 124
drag, startPoint x: 440, startPoint y: 114, endPoint x: 411, endPoint y: 34, distance: 84.8
copy div "I’m not sure ..... in Paris. It’s wonderful! I’m ever used to living I’ll ever …"
click at [375, 109] on span "I’ll ever get used to living" at bounding box center [374, 113] width 81 height 9
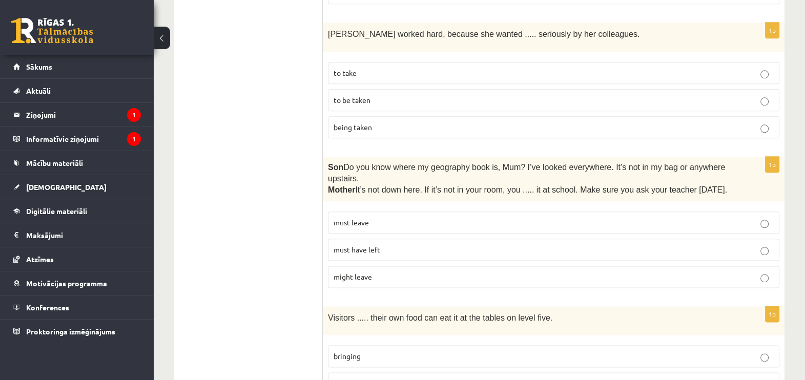
scroll to position [1538, 0]
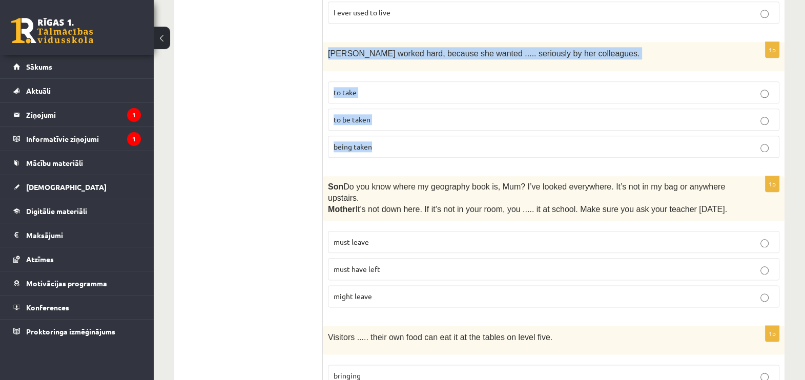
drag, startPoint x: 328, startPoint y: 40, endPoint x: 421, endPoint y: 129, distance: 129.1
click at [421, 129] on div "1p Emma worked hard, because she wanted ..... seriously by her colleagues. to t…" at bounding box center [554, 104] width 462 height 124
drag, startPoint x: 421, startPoint y: 129, endPoint x: 393, endPoint y: 43, distance: 90.6
click at [357, 109] on label "to be taken" at bounding box center [554, 120] width 452 height 22
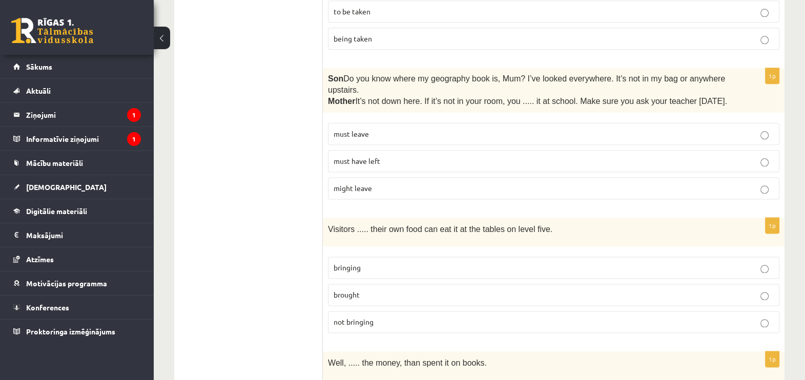
scroll to position [1665, 0]
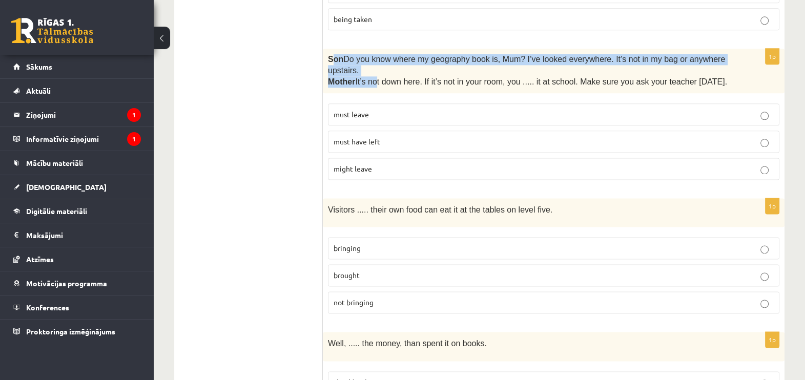
drag, startPoint x: 330, startPoint y: 47, endPoint x: 379, endPoint y: 73, distance: 56.0
click at [379, 73] on div "Son  Do you know where my geography book is, Mum? I’ve looked everywhere. It’s …" at bounding box center [554, 71] width 462 height 45
drag, startPoint x: 379, startPoint y: 73, endPoint x: 331, endPoint y: 44, distance: 56.3
click at [331, 55] on span "Son" at bounding box center [335, 59] width 15 height 9
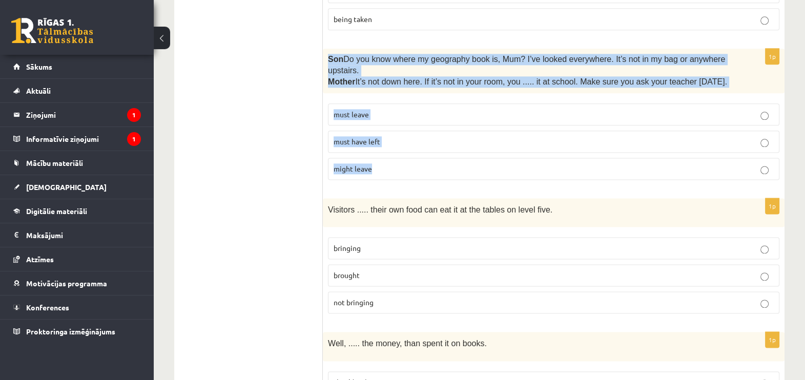
drag, startPoint x: 328, startPoint y: 46, endPoint x: 525, endPoint y: 167, distance: 231.6
click at [525, 167] on div "1p Son  Do you know where my geography book is, Mum? I’ve looked everywhere. It…" at bounding box center [554, 118] width 462 height 139
click at [375, 137] on span "must have left" at bounding box center [357, 141] width 47 height 9
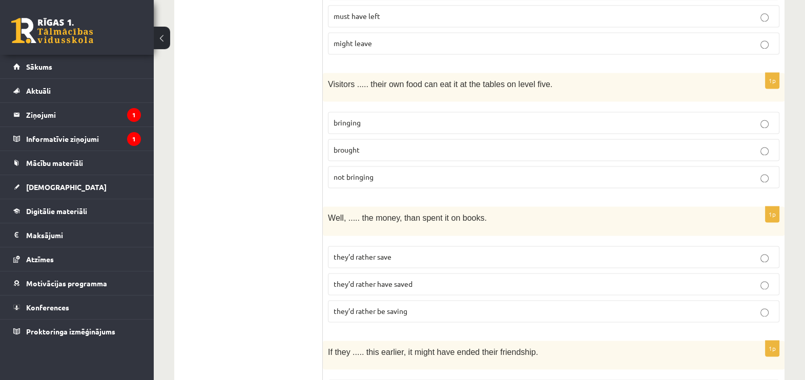
scroll to position [1793, 0]
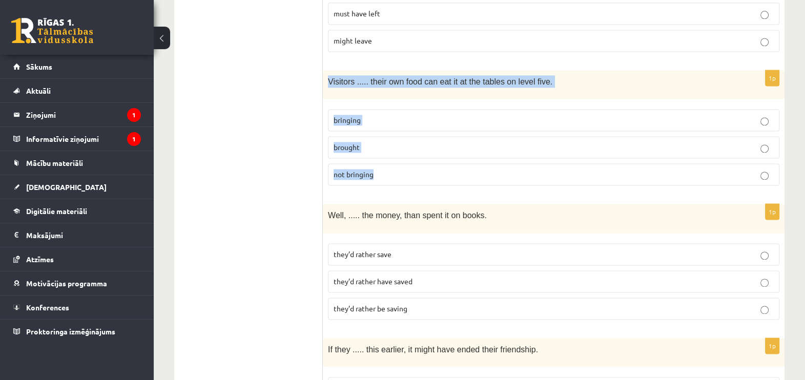
drag, startPoint x: 328, startPoint y: 66, endPoint x: 391, endPoint y: 159, distance: 112.7
click at [391, 159] on div "1p Visitors ..... their own food can eat it at the tables on level five. bringi…" at bounding box center [554, 132] width 462 height 124
drag, startPoint x: 391, startPoint y: 159, endPoint x: 357, endPoint y: 63, distance: 102.0
click at [438, 115] on p "bringing" at bounding box center [554, 120] width 440 height 11
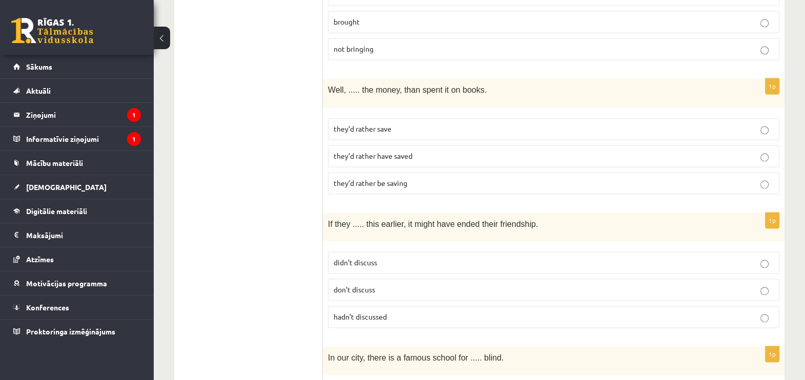
scroll to position [1921, 0]
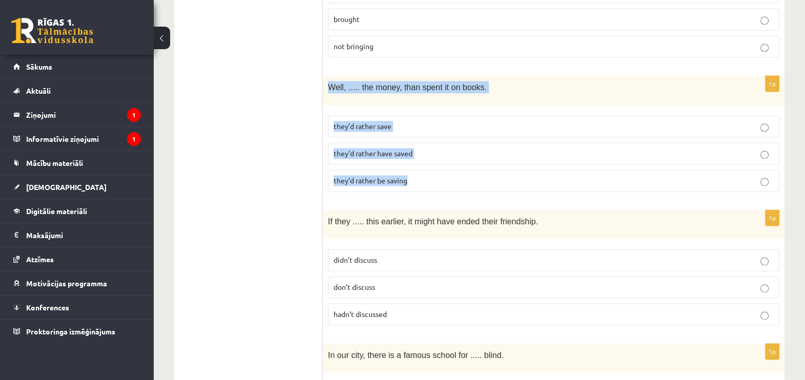
drag, startPoint x: 328, startPoint y: 69, endPoint x: 472, endPoint y: 154, distance: 166.6
click at [472, 154] on div "1p Well, ..... the money, than spent it on books. they’d rather save they’d rat…" at bounding box center [554, 138] width 462 height 124
drag, startPoint x: 472, startPoint y: 154, endPoint x: 407, endPoint y: 73, distance: 102.9
click at [367, 149] on span "they’d rather have saved" at bounding box center [373, 153] width 79 height 9
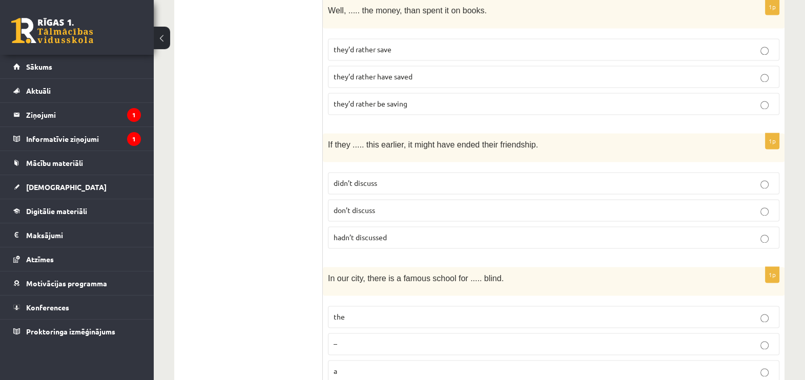
scroll to position [2050, 0]
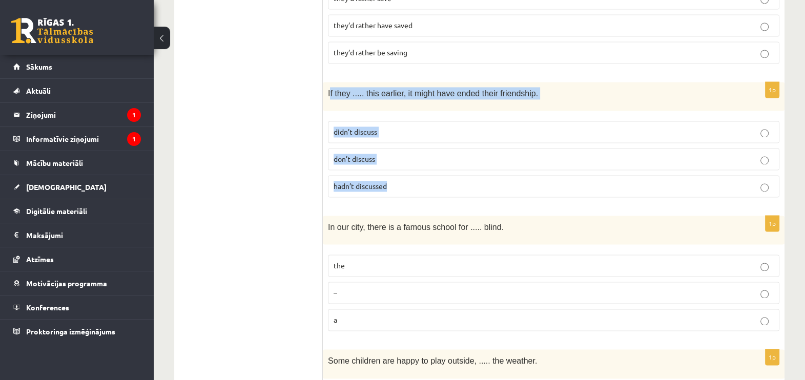
drag, startPoint x: 330, startPoint y: 74, endPoint x: 464, endPoint y: 176, distance: 168.2
click at [464, 176] on div "1p If they ..... this earlier, it might have ended their friendship. didn’t dis…" at bounding box center [554, 144] width 462 height 124
click at [336, 89] on span "If they ..... this earlier, it might have ended their friendship." at bounding box center [433, 93] width 210 height 9
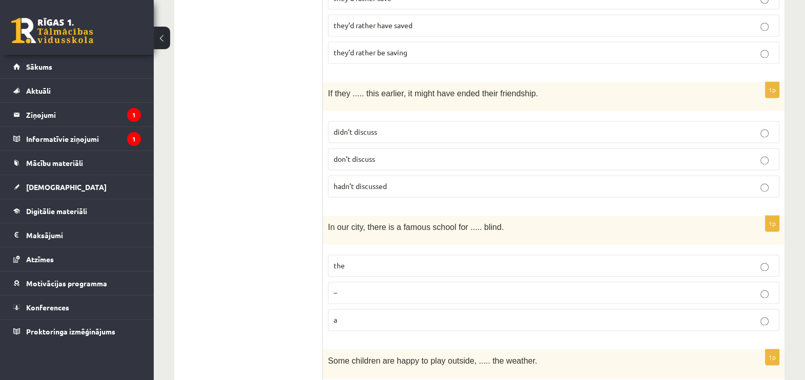
click at [326, 82] on div "If they ..... this earlier, it might have ended their friendship." at bounding box center [554, 96] width 462 height 29
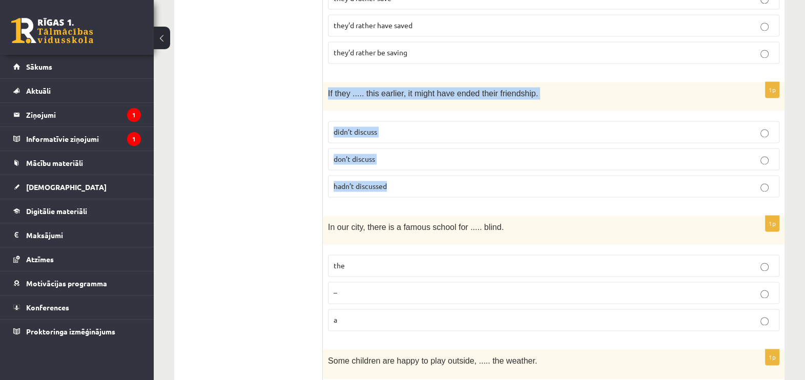
drag, startPoint x: 328, startPoint y: 75, endPoint x: 396, endPoint y: 179, distance: 124.4
click at [396, 179] on div "1p If they ..... this earlier, it might have ended their friendship. didn’t dis…" at bounding box center [554, 144] width 462 height 124
drag, startPoint x: 396, startPoint y: 179, endPoint x: 375, endPoint y: 74, distance: 107.2
click at [412, 181] on p "hadn’t discussed" at bounding box center [554, 186] width 440 height 11
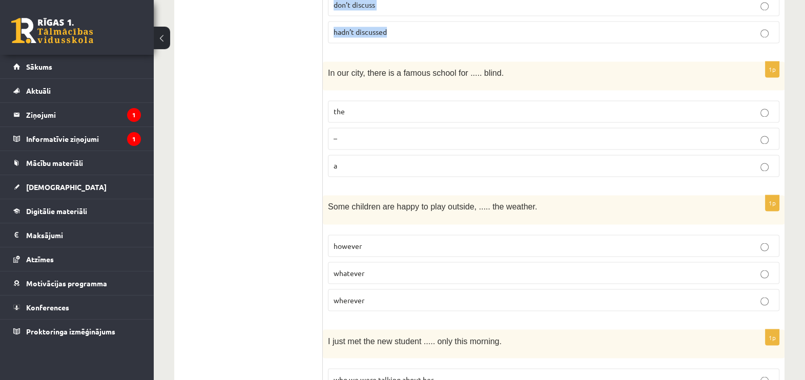
scroll to position [2242, 0]
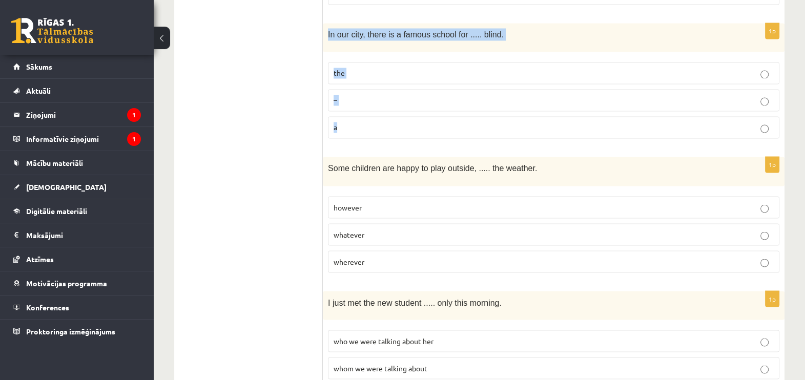
drag, startPoint x: 328, startPoint y: 15, endPoint x: 416, endPoint y: 97, distance: 120.0
click at [416, 97] on div "1p In our city, there is a famous school for ..... blind. the – a" at bounding box center [554, 85] width 462 height 124
drag, startPoint x: 416, startPoint y: 97, endPoint x: 383, endPoint y: 13, distance: 90.0
click at [398, 68] on p "the" at bounding box center [554, 73] width 440 height 11
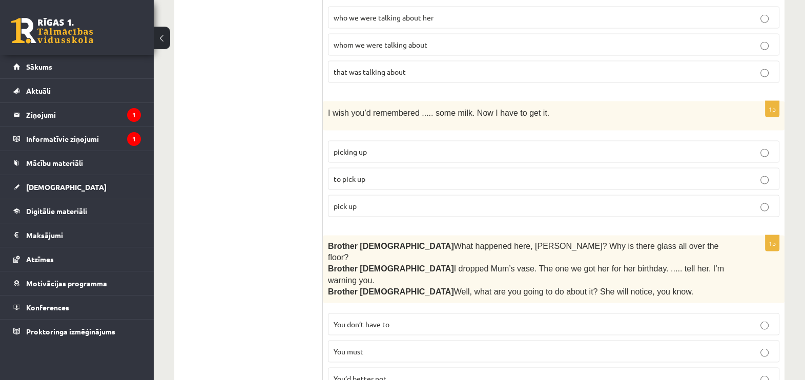
scroll to position [2569, 0]
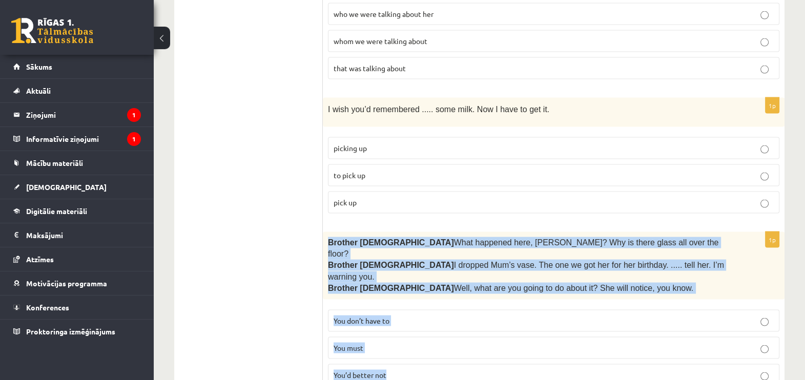
drag, startPoint x: 328, startPoint y: 219, endPoint x: 511, endPoint y: 364, distance: 233.5
click at [341, 371] on span "You’d better not" at bounding box center [360, 375] width 53 height 9
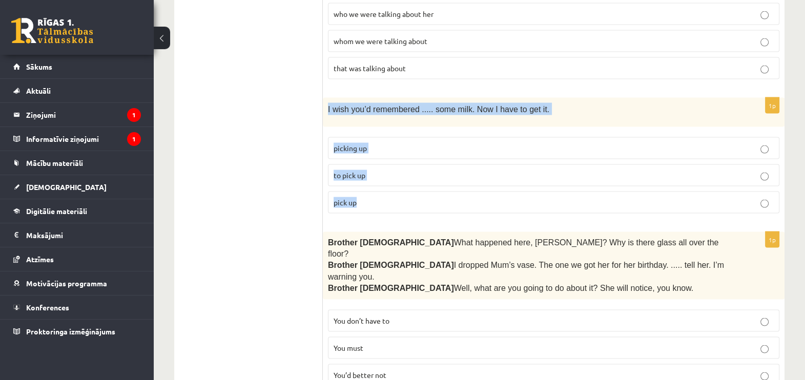
drag, startPoint x: 329, startPoint y: 89, endPoint x: 442, endPoint y: 179, distance: 144.8
click at [442, 179] on div "1p I wish you’d remembered ..... some milk. Now I have to get it. picking up to…" at bounding box center [554, 160] width 462 height 124
drag, startPoint x: 442, startPoint y: 179, endPoint x: 402, endPoint y: 90, distance: 97.1
click at [385, 170] on p "to pick up" at bounding box center [554, 175] width 440 height 11
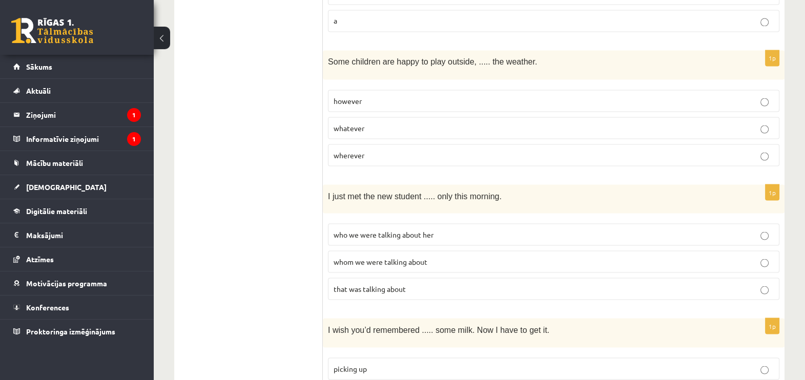
scroll to position [2313, 0]
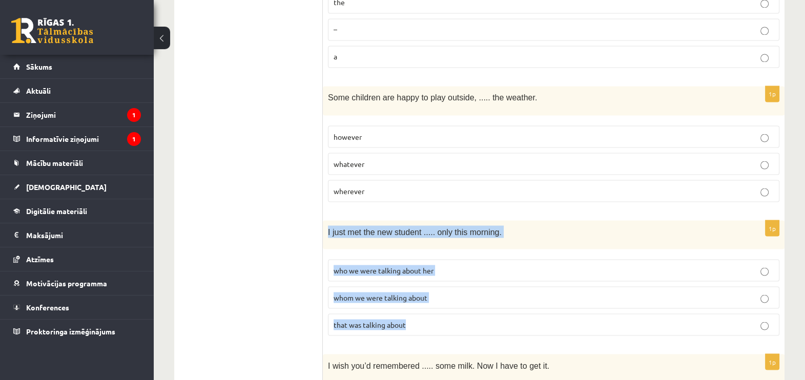
drag, startPoint x: 329, startPoint y: 213, endPoint x: 493, endPoint y: 308, distance: 189.7
click at [493, 308] on div "1p I just met the new student ..... only this morning. who we were talking abou…" at bounding box center [554, 282] width 462 height 124
drag, startPoint x: 493, startPoint y: 308, endPoint x: 425, endPoint y: 211, distance: 117.9
click at [407, 292] on p "whom we were talking about" at bounding box center [554, 297] width 440 height 11
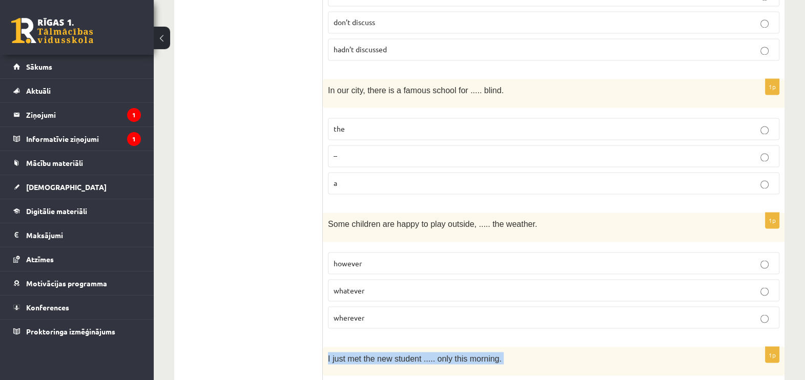
scroll to position [2185, 0]
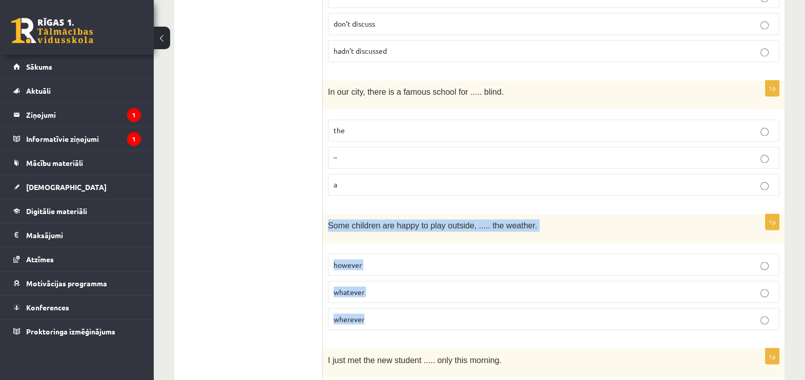
drag, startPoint x: 328, startPoint y: 206, endPoint x: 448, endPoint y: 290, distance: 146.8
click at [448, 290] on div "1p Some children are happy to play outside, ..... the weather. however whatever…" at bounding box center [554, 276] width 462 height 124
drag, startPoint x: 448, startPoint y: 290, endPoint x: 418, endPoint y: 210, distance: 85.5
click at [392, 287] on p "whatever" at bounding box center [554, 292] width 440 height 11
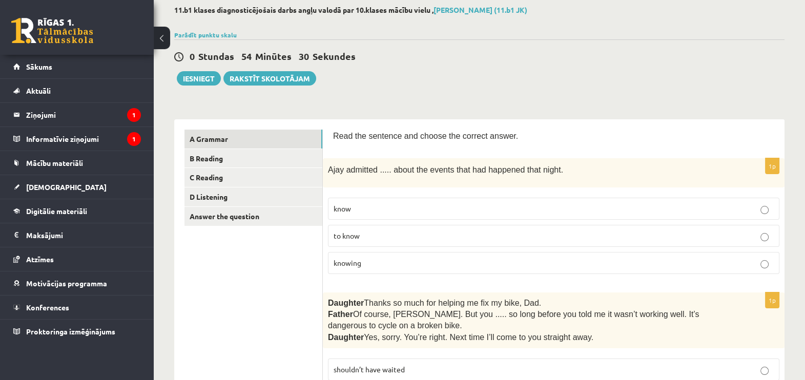
scroll to position [0, 0]
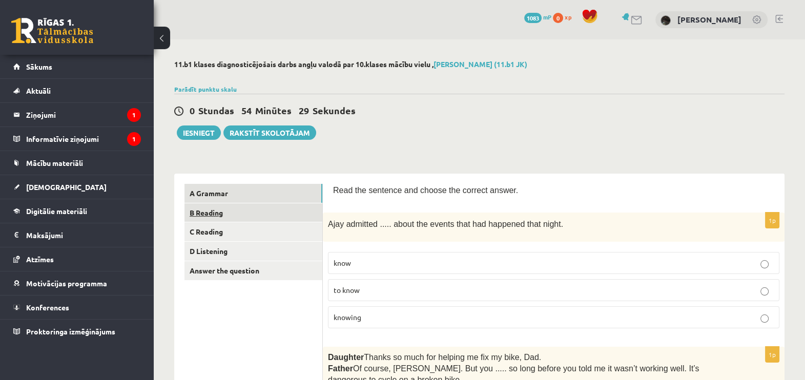
click at [255, 211] on link "B Reading" at bounding box center [254, 212] width 138 height 19
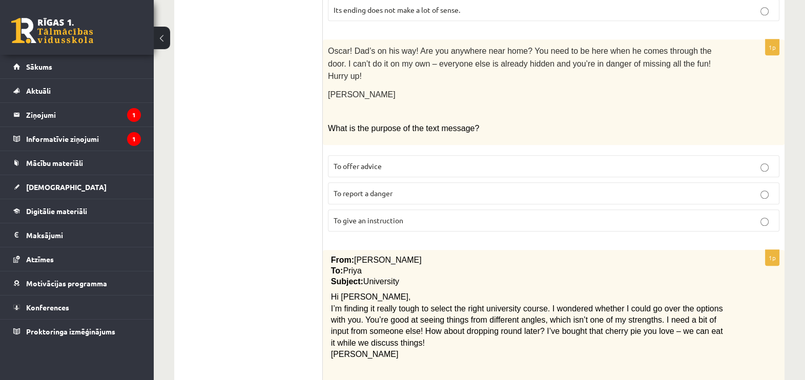
scroll to position [1194, 0]
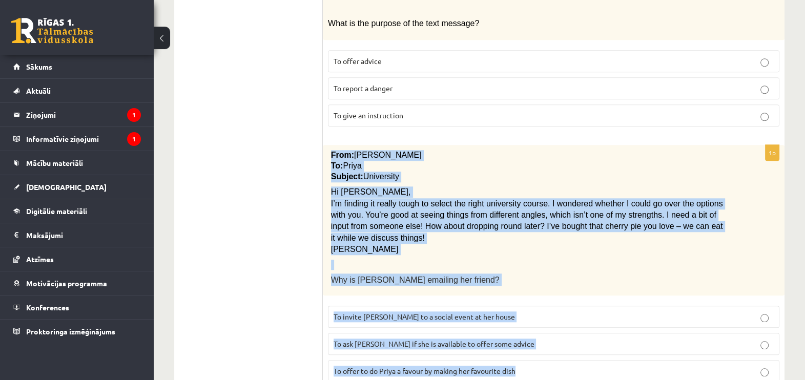
drag, startPoint x: 328, startPoint y: 115, endPoint x: 553, endPoint y: 335, distance: 314.2
click at [553, 335] on div "1p From: Emily To: Priya Subject: University Hi Priya, I’m finding it really to…" at bounding box center [554, 267] width 462 height 245
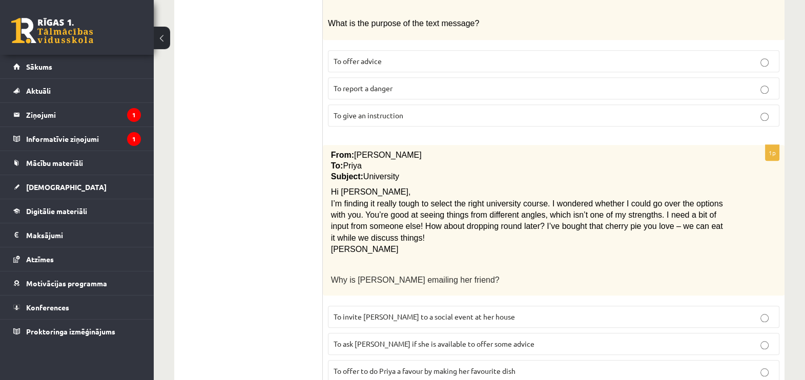
click at [340, 339] on span "To ask Priya if she is available to offer some advice" at bounding box center [434, 343] width 201 height 9
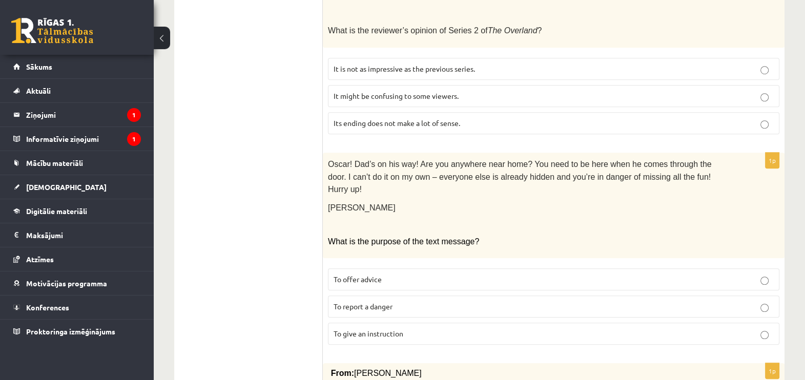
scroll to position [938, 0]
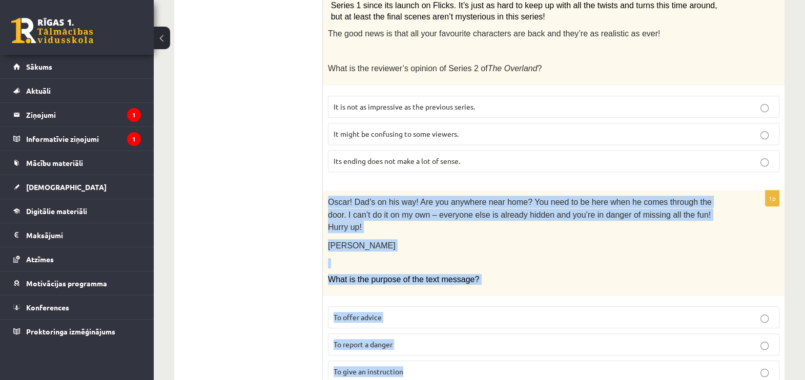
drag, startPoint x: 329, startPoint y: 175, endPoint x: 487, endPoint y: 339, distance: 228.4
click at [487, 339] on div "1p Oscar! Dad’s on his way! Are you anywhere near home? You need to be here whe…" at bounding box center [554, 291] width 462 height 200
drag, startPoint x: 487, startPoint y: 339, endPoint x: 436, endPoint y: 174, distance: 173.0
click at [415, 366] on p "To give an instruction" at bounding box center [554, 371] width 440 height 11
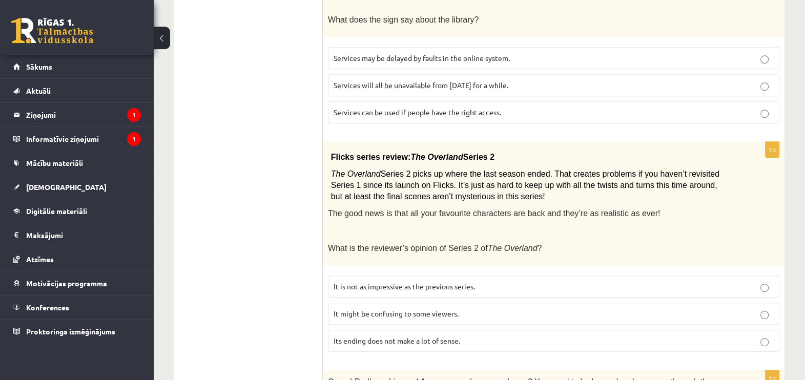
scroll to position [746, 0]
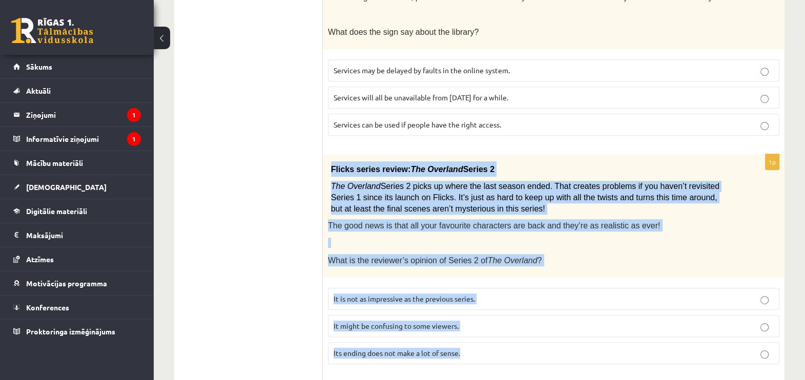
drag, startPoint x: 330, startPoint y: 142, endPoint x: 568, endPoint y: 332, distance: 305.0
click at [568, 332] on div "1p Flicks series review: The Overland Series 2 The Overland Series 2 picks up w…" at bounding box center [554, 263] width 462 height 218
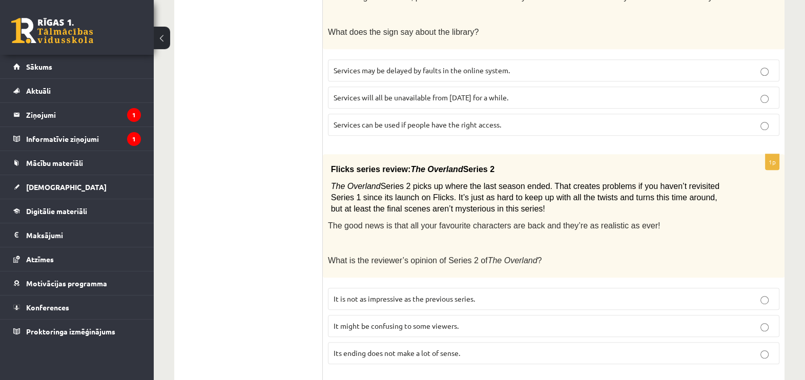
click at [251, 249] on ul "A Grammar B Reading C Reading D Listening Answer the question" at bounding box center [254, 138] width 138 height 1401
click at [337, 321] on p "It might be confusing to some viewers." at bounding box center [554, 326] width 440 height 11
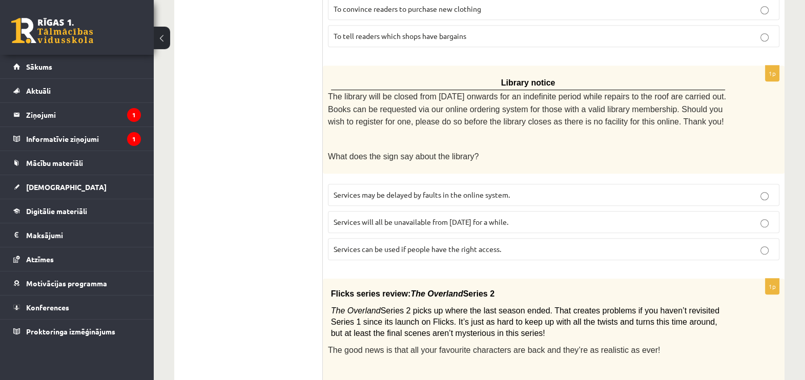
scroll to position [554, 0]
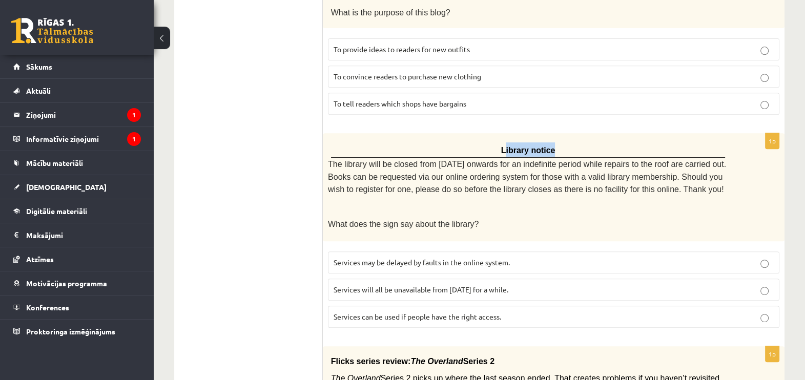
drag, startPoint x: 508, startPoint y: 129, endPoint x: 573, endPoint y: 138, distance: 65.7
click at [573, 142] on p "Library notice" at bounding box center [528, 149] width 389 height 14
drag, startPoint x: 573, startPoint y: 138, endPoint x: 498, endPoint y: 126, distance: 75.8
click at [498, 142] on p "Library notice" at bounding box center [528, 149] width 389 height 14
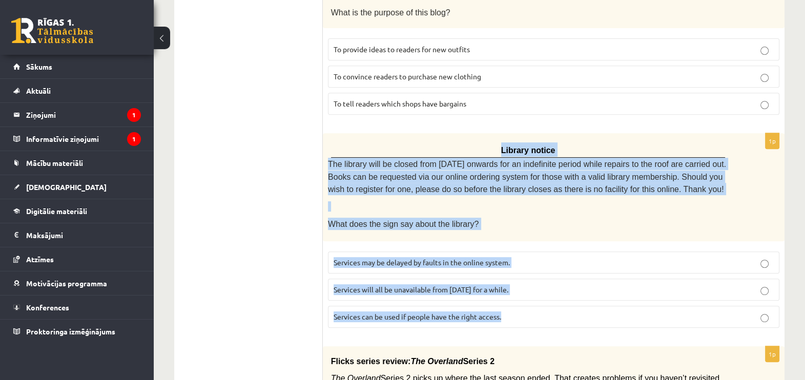
drag, startPoint x: 502, startPoint y: 127, endPoint x: 648, endPoint y: 295, distance: 222.7
click at [648, 295] on div "1p Library notice The library will be closed from Monday onwards for an indefin…" at bounding box center [554, 234] width 462 height 203
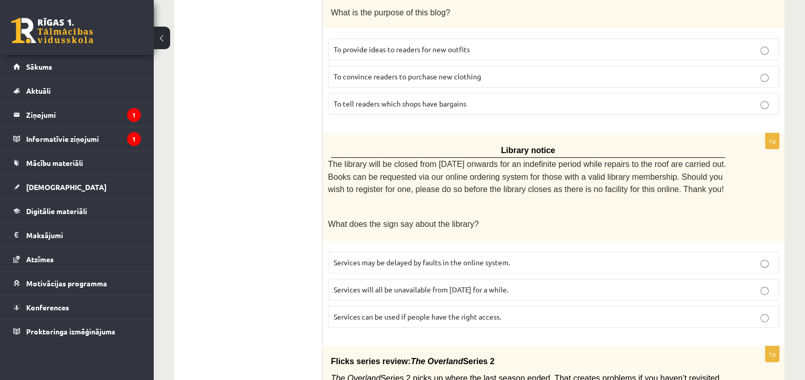
click at [264, 254] on ul "A Grammar B Reading C Reading D Listening Answer the question" at bounding box center [254, 330] width 138 height 1401
click at [346, 312] on span "Services can be used if people have the right access." at bounding box center [418, 316] width 168 height 9
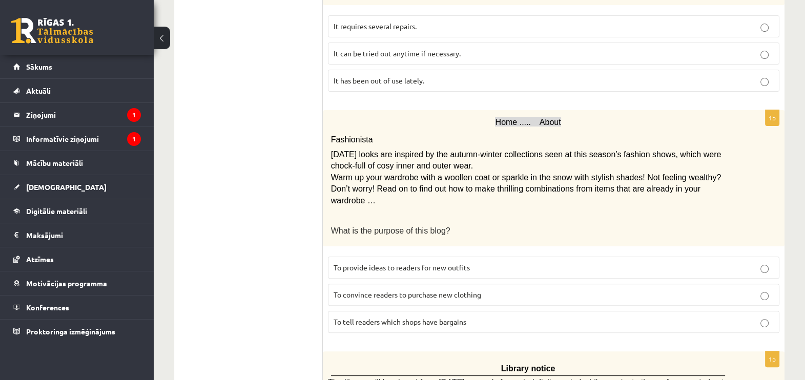
scroll to position [297, 0]
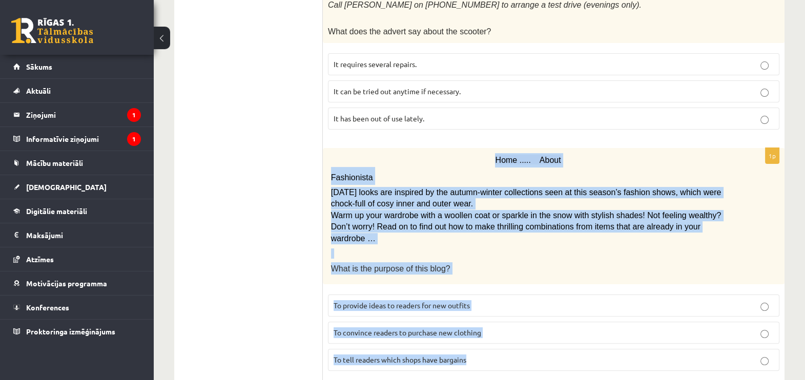
drag, startPoint x: 490, startPoint y: 149, endPoint x: 616, endPoint y: 337, distance: 226.0
click at [616, 337] on div "1p Home ..... About Fashionista Today’s looks are inspired by the autumn-winter…" at bounding box center [554, 263] width 462 height 231
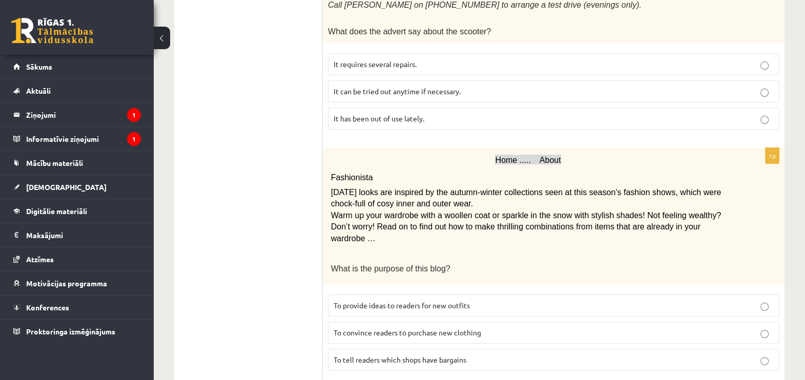
click at [355, 301] on span "To provide ideas to readers for new outfits" at bounding box center [402, 305] width 136 height 9
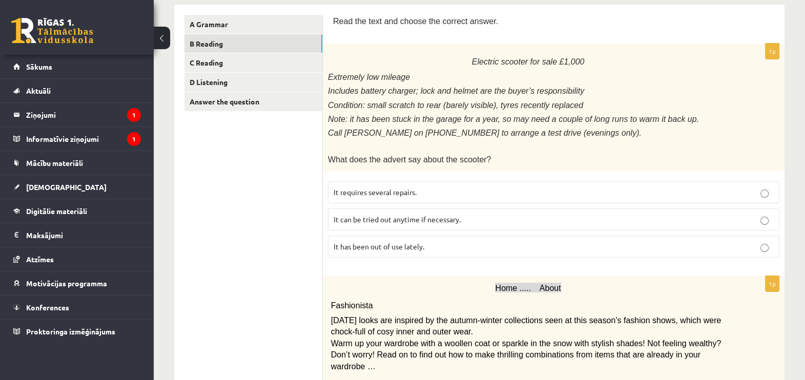
scroll to position [105, 0]
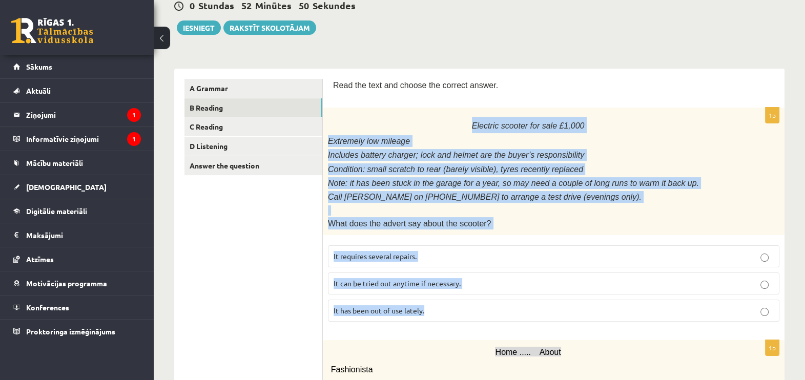
drag, startPoint x: 467, startPoint y: 126, endPoint x: 570, endPoint y: 290, distance: 193.4
click at [570, 290] on div "1p Electric scooter for sale £1,000 Extremely low mileage Includes battery char…" at bounding box center [554, 219] width 462 height 222
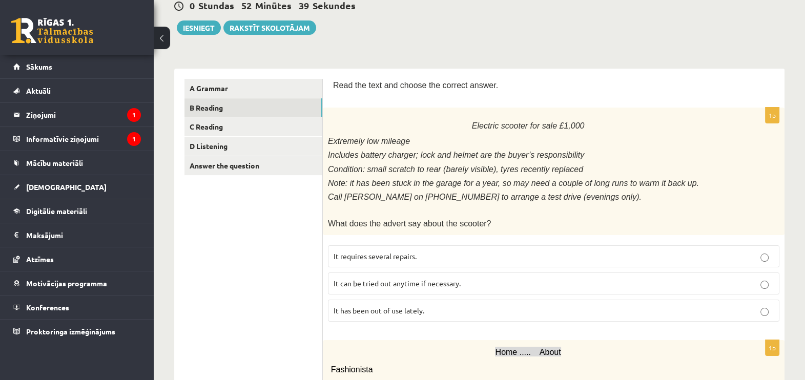
click at [336, 306] on span "It has been out of use lately." at bounding box center [379, 310] width 91 height 9
click at [198, 121] on link "C Reading" at bounding box center [254, 126] width 138 height 19
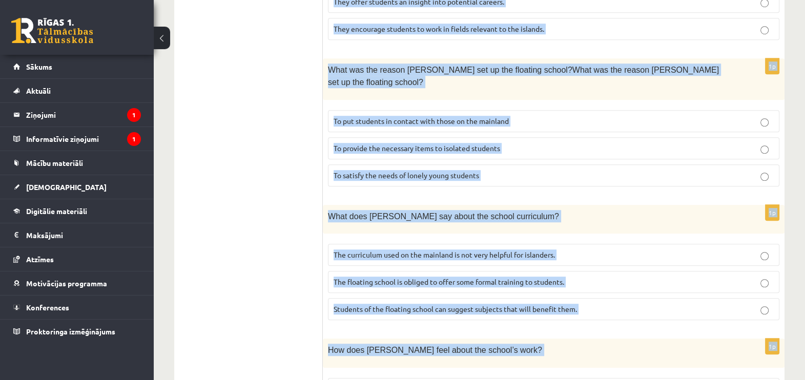
scroll to position [986, 0]
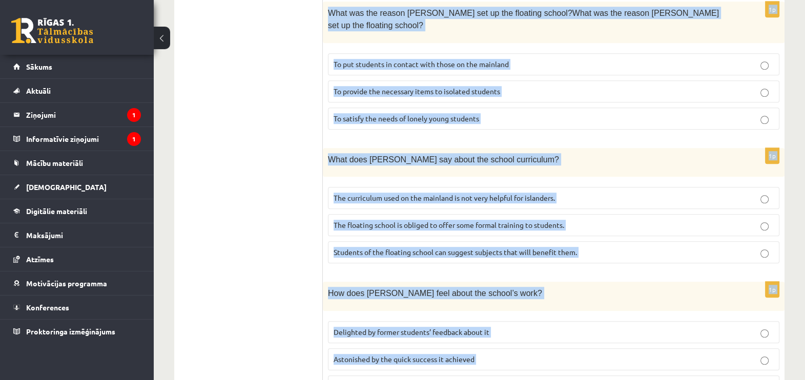
drag, startPoint x: 334, startPoint y: 59, endPoint x: 578, endPoint y: 355, distance: 383.8
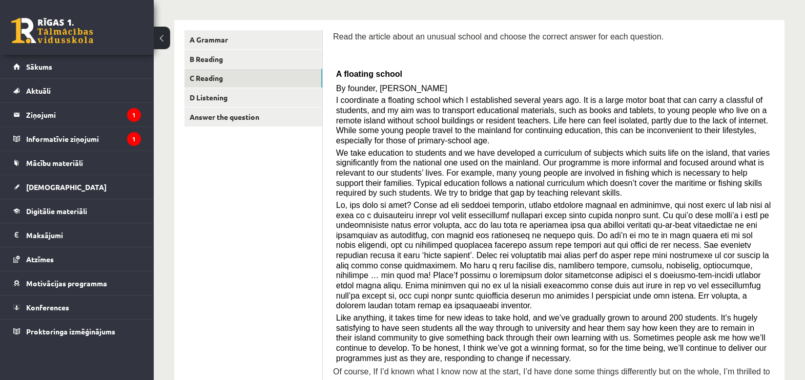
drag, startPoint x: 268, startPoint y: 325, endPoint x: 292, endPoint y: 306, distance: 31.0
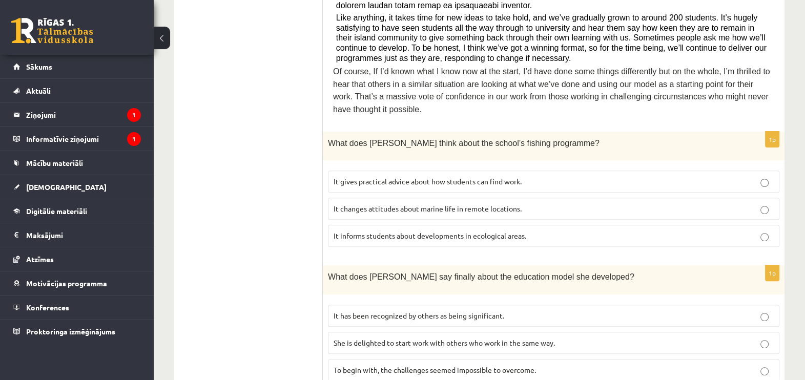
scroll to position [474, 0]
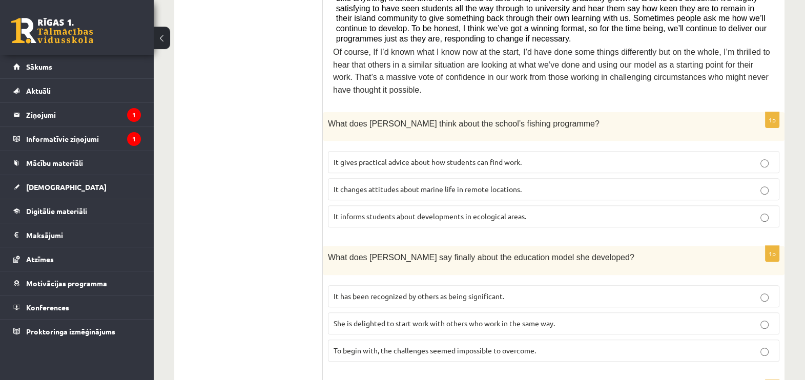
click at [363, 212] on span "It informs students about developments in ecological areas." at bounding box center [430, 216] width 193 height 9
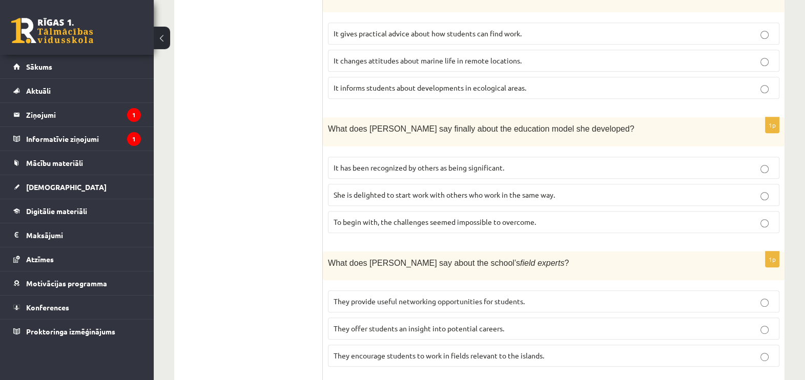
scroll to position [666, 0]
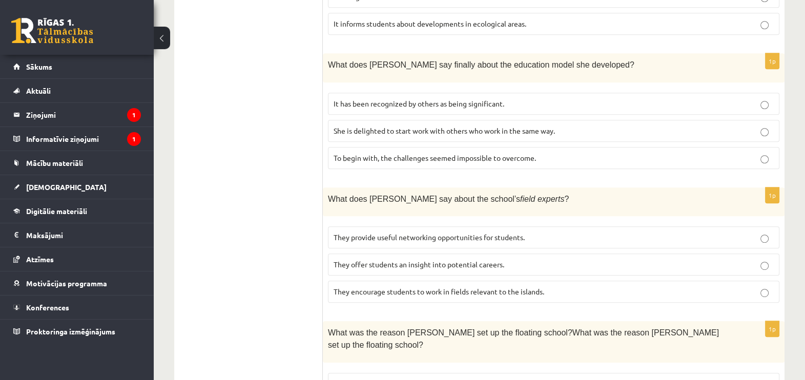
click at [354, 99] on span "It has been recognized by others as being significant." at bounding box center [419, 103] width 171 height 9
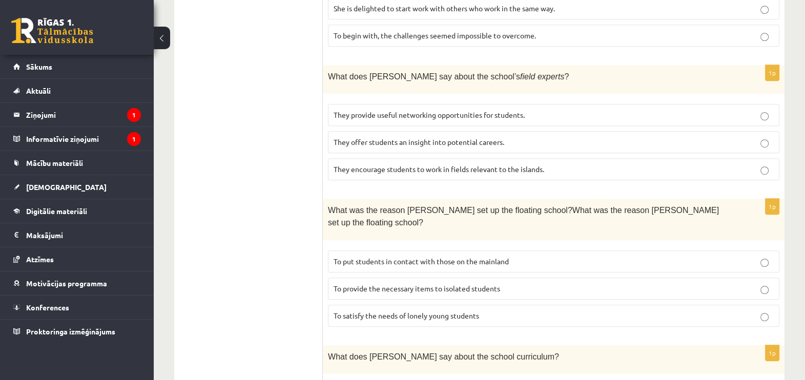
scroll to position [794, 0]
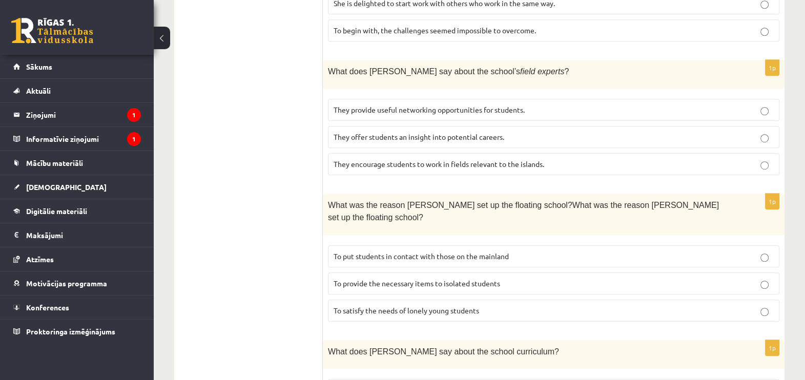
click at [344, 132] on span "They offer students an insight into potential careers." at bounding box center [419, 136] width 171 height 9
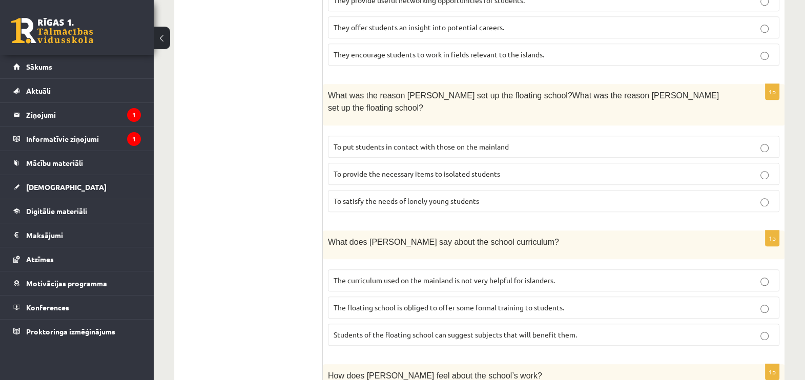
scroll to position [922, 0]
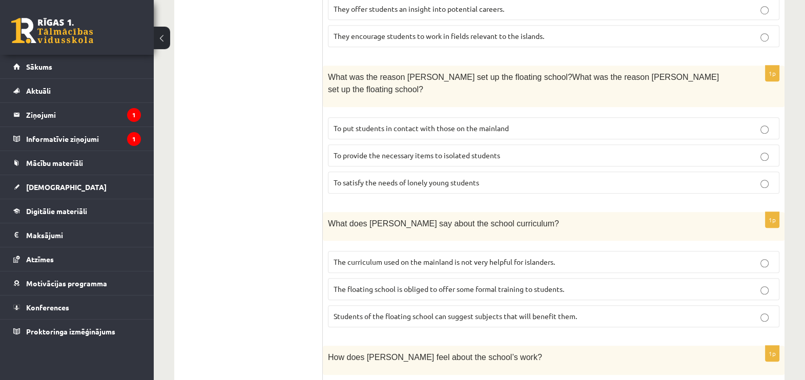
click at [352, 151] on span "To provide the necessary items to isolated students" at bounding box center [417, 155] width 167 height 9
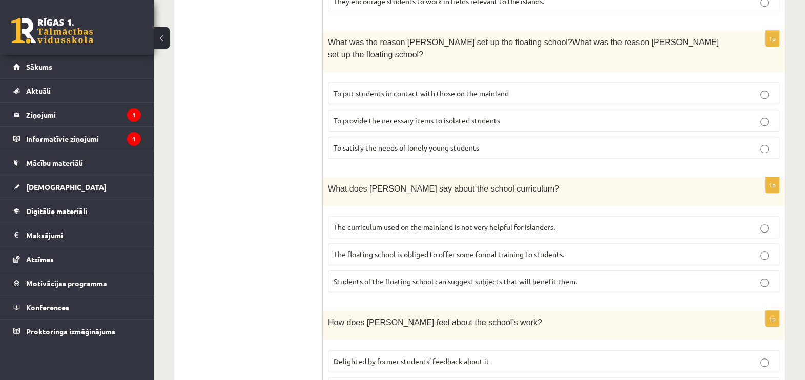
scroll to position [986, 0]
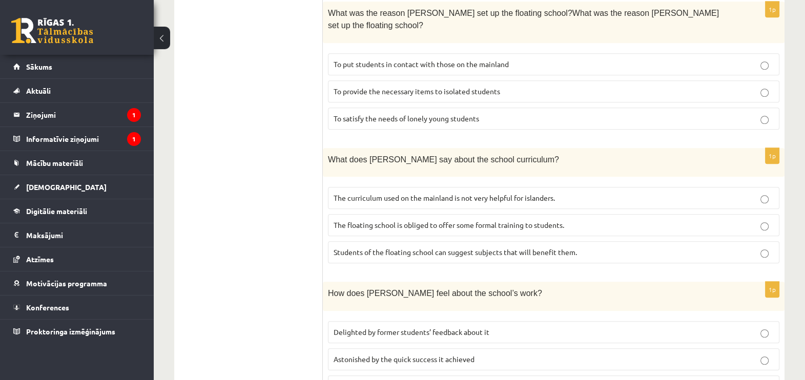
click at [449, 193] on span "The curriculum used on the mainland is not very helpful for islanders." at bounding box center [444, 197] width 221 height 9
click at [378, 327] on p "Delighted by former students’ feedback about it" at bounding box center [554, 332] width 440 height 11
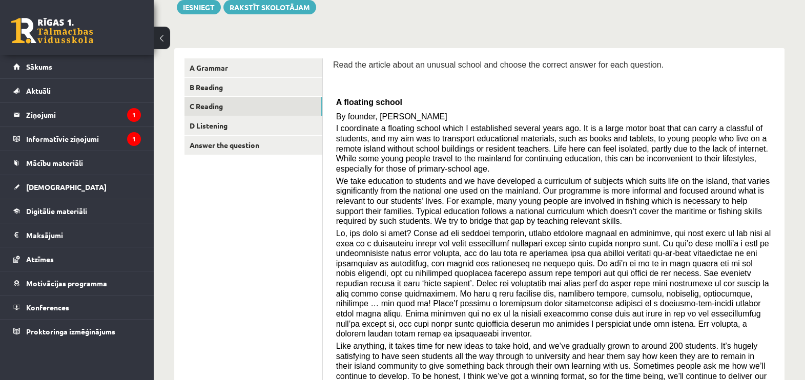
scroll to position [0, 0]
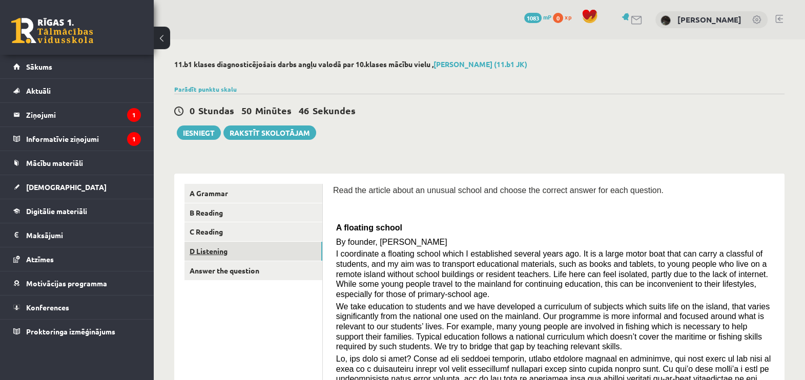
click at [237, 254] on link "D Listening" at bounding box center [254, 251] width 138 height 19
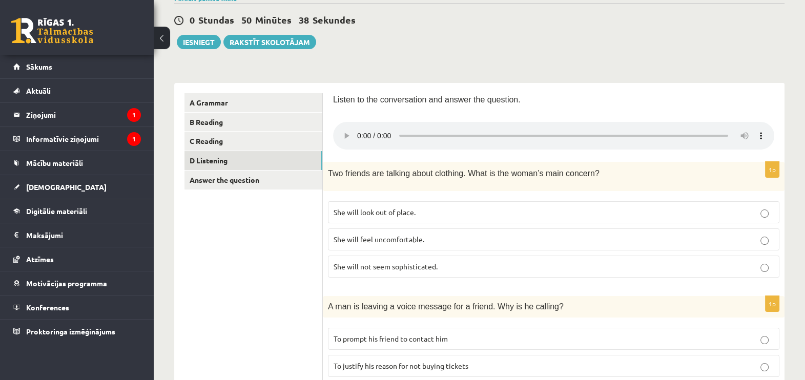
scroll to position [36, 0]
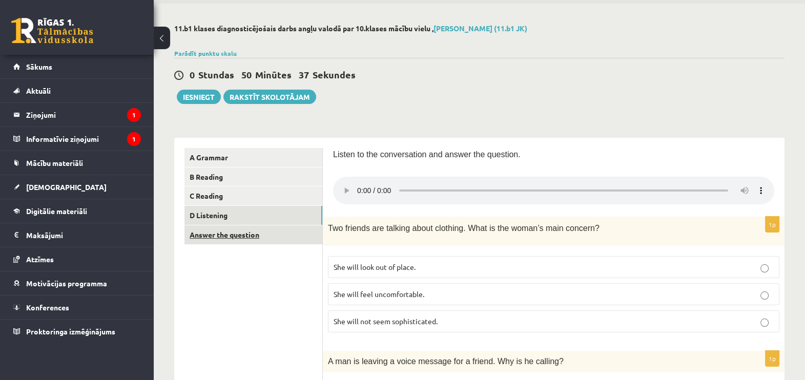
click at [271, 238] on link "Answer the question" at bounding box center [254, 235] width 138 height 19
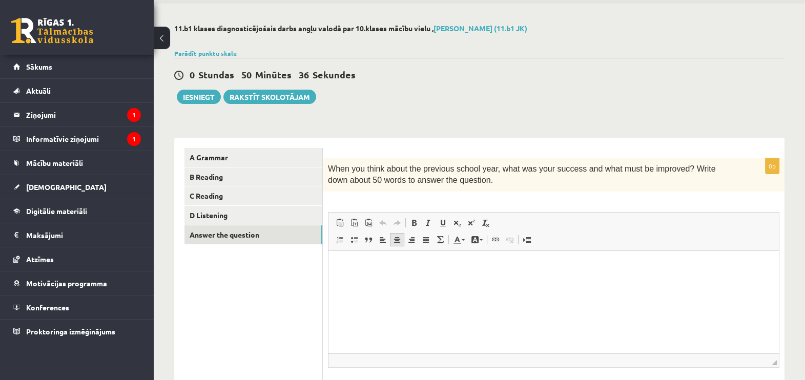
scroll to position [0, 0]
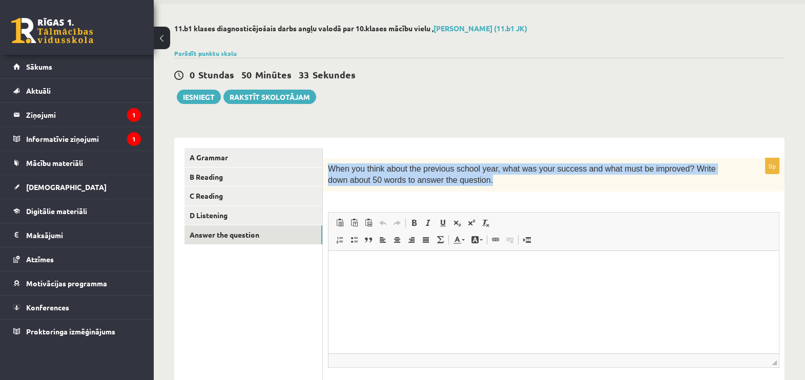
drag, startPoint x: 325, startPoint y: 164, endPoint x: 452, endPoint y: 185, distance: 128.2
click at [452, 185] on div "When you think about the previous school year, what was your success and what m…" at bounding box center [554, 174] width 462 height 33
drag, startPoint x: 452, startPoint y: 185, endPoint x: 424, endPoint y: 178, distance: 27.9
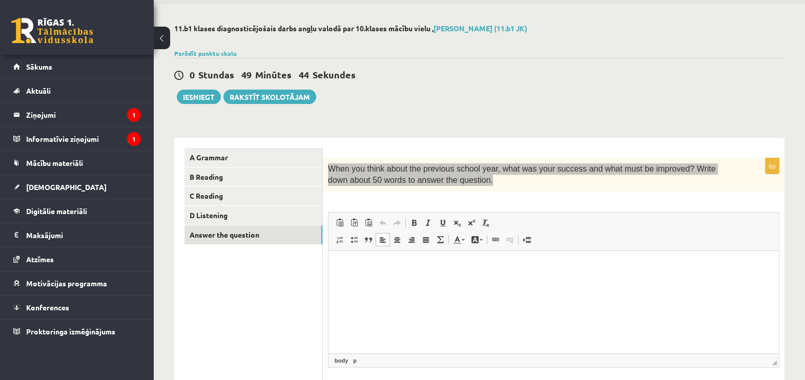
click at [382, 282] on html at bounding box center [554, 266] width 451 height 31
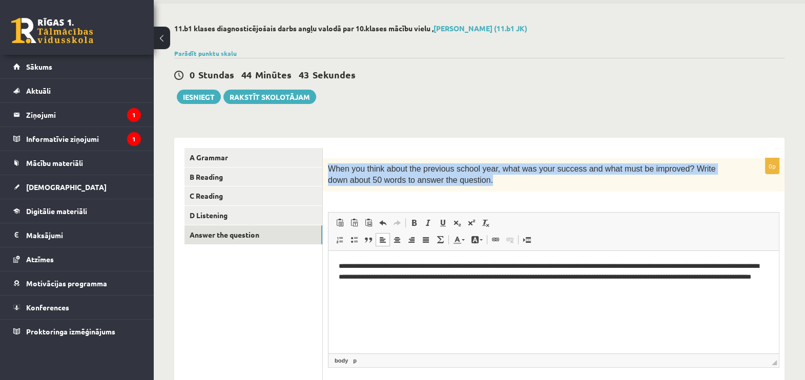
click at [493, 111] on div "11.b1 klases diagnosticējošais darbs angļu valodā par 10.klases mācību vielu , …" at bounding box center [479, 230] width 651 height 453
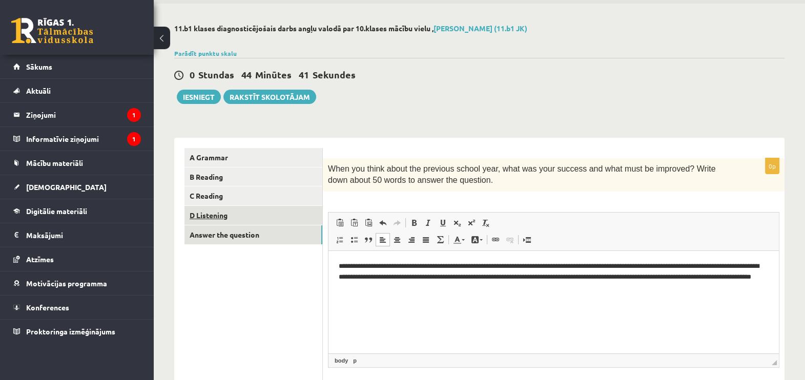
click at [257, 214] on link "D Listening" at bounding box center [254, 215] width 138 height 19
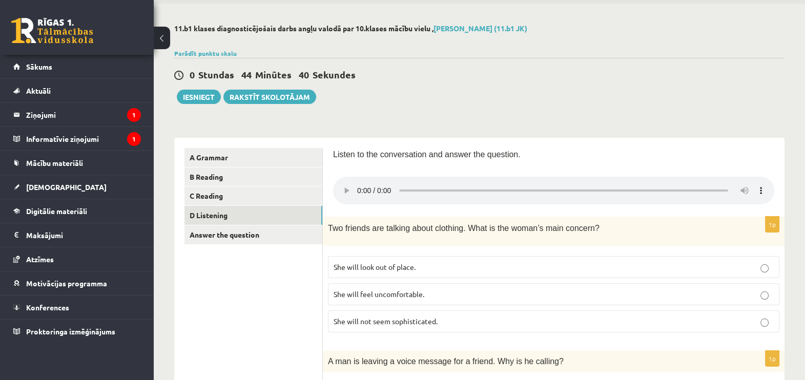
scroll to position [164, 0]
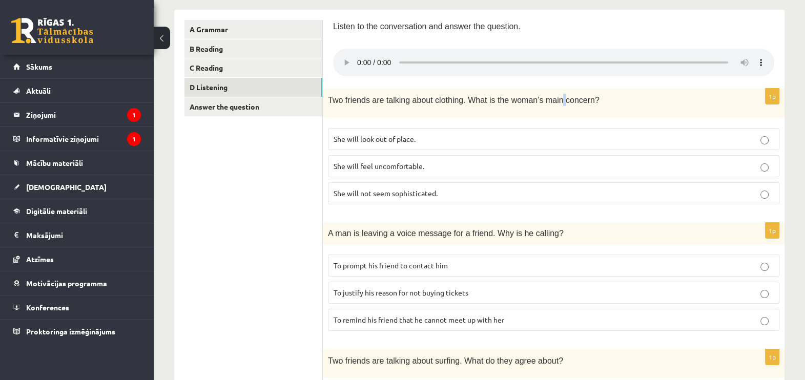
click at [546, 96] on span "Two friends are talking about clothing. What is the woman’s main concern?" at bounding box center [464, 100] width 272 height 9
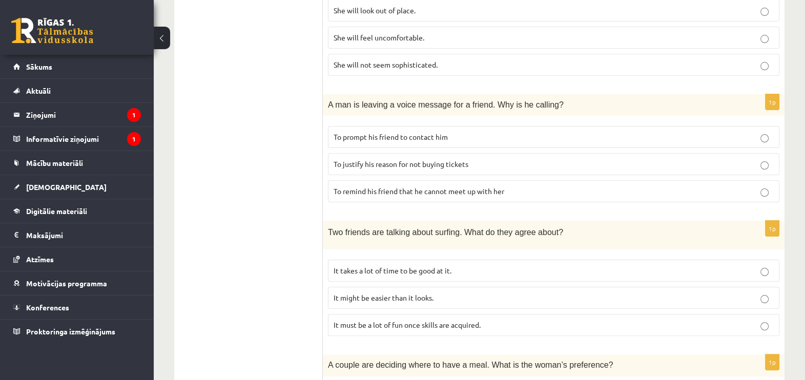
scroll to position [229, 0]
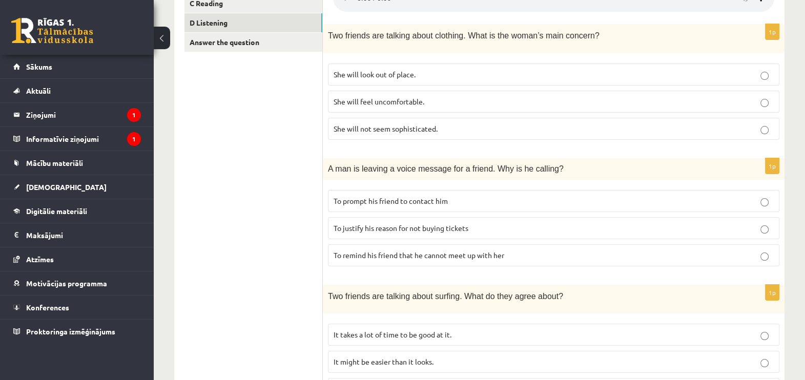
click at [496, 49] on div "Two friends are talking about clothing. What is the woman’s main concern?" at bounding box center [554, 38] width 462 height 29
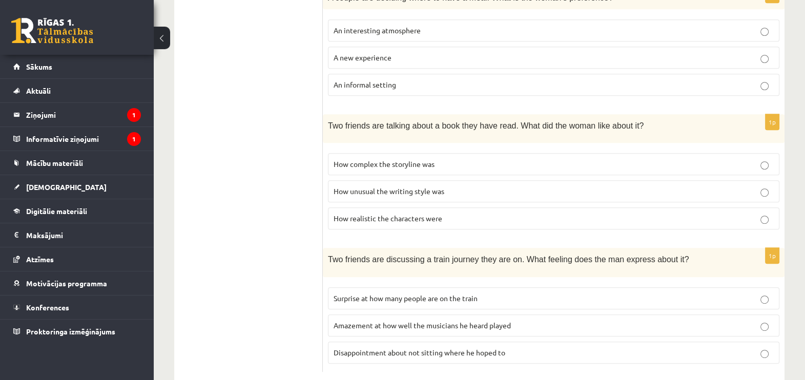
scroll to position [677, 0]
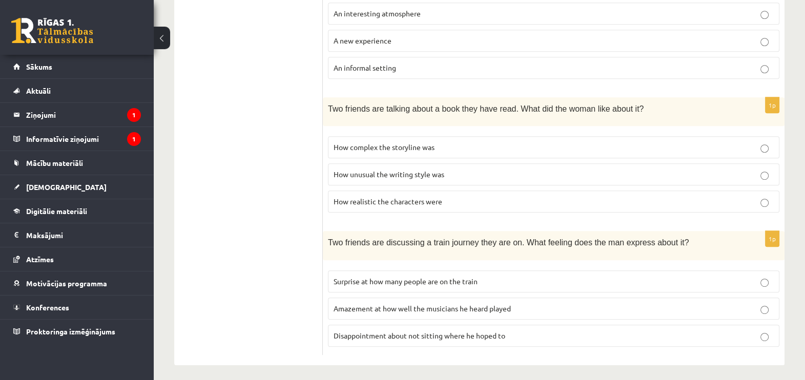
click at [428, 303] on p "Amazement at how well the musicians he heard played" at bounding box center [554, 308] width 440 height 11
click at [431, 174] on span "How unusual the writing style was" at bounding box center [389, 174] width 111 height 9
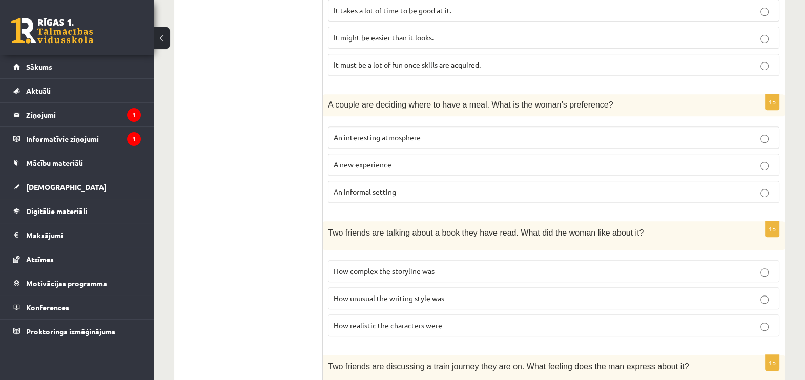
scroll to position [549, 0]
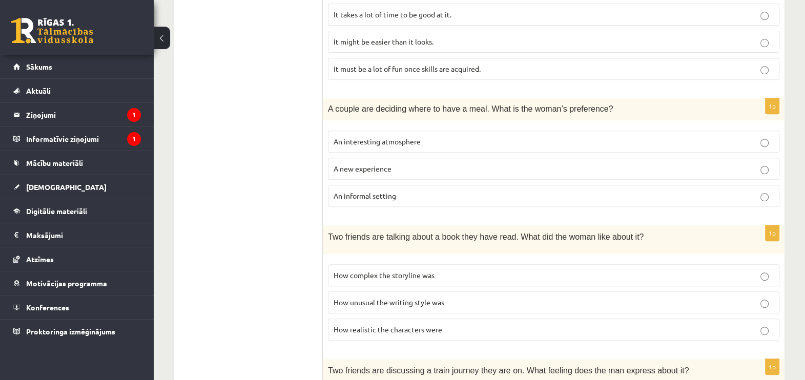
click at [425, 202] on label "An informal setting" at bounding box center [554, 196] width 452 height 22
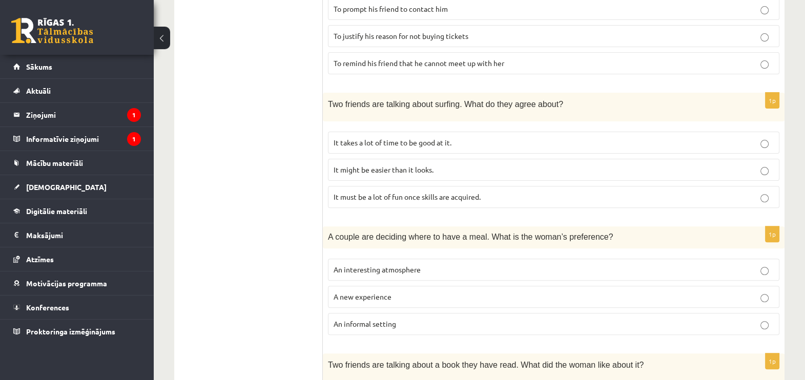
drag, startPoint x: 430, startPoint y: 149, endPoint x: 433, endPoint y: 144, distance: 5.7
click at [430, 149] on label "It takes a lot of time to be good at it." at bounding box center [554, 143] width 452 height 22
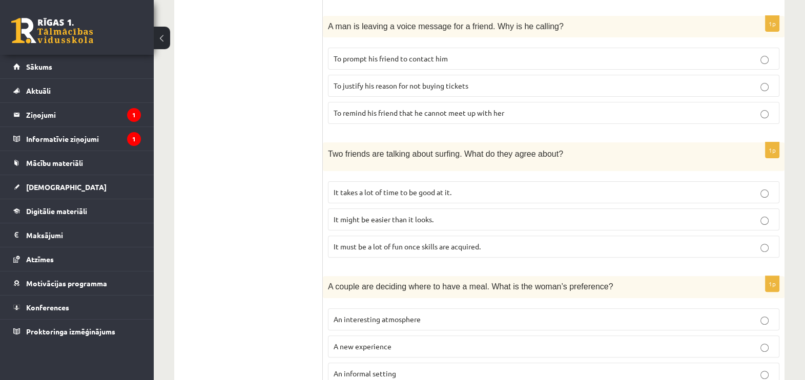
scroll to position [293, 0]
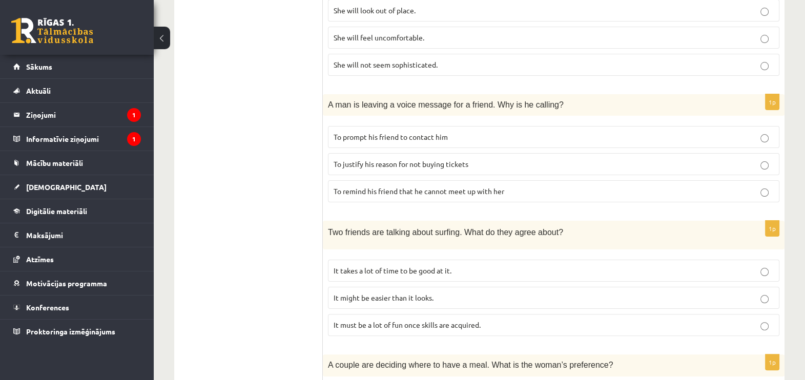
click at [408, 139] on span "To prompt his friend to contact him" at bounding box center [391, 136] width 114 height 9
click at [409, 25] on fieldset "She will look out of place. She will feel uncomfortable. She will not seem soph…" at bounding box center [554, 36] width 452 height 85
click at [410, 33] on span "She will feel uncomfortable." at bounding box center [379, 37] width 91 height 9
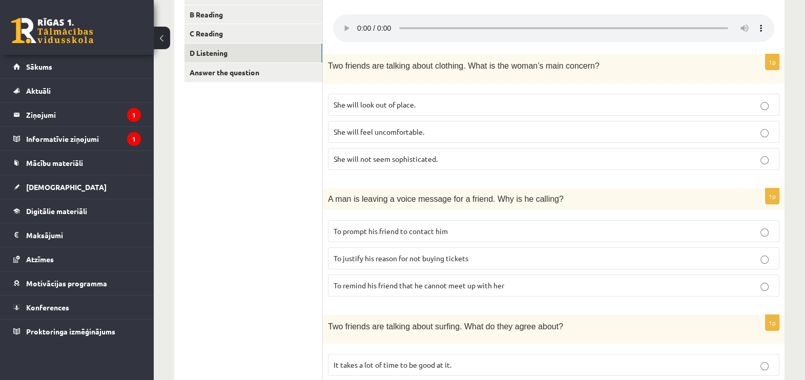
scroll to position [100, 0]
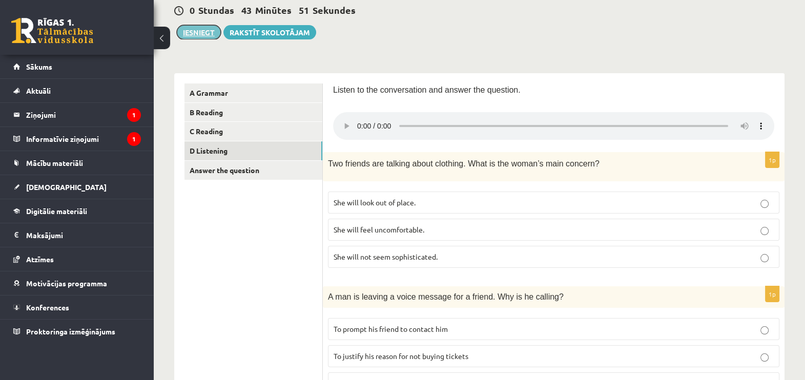
click at [205, 29] on button "Iesniegt" at bounding box center [199, 32] width 44 height 14
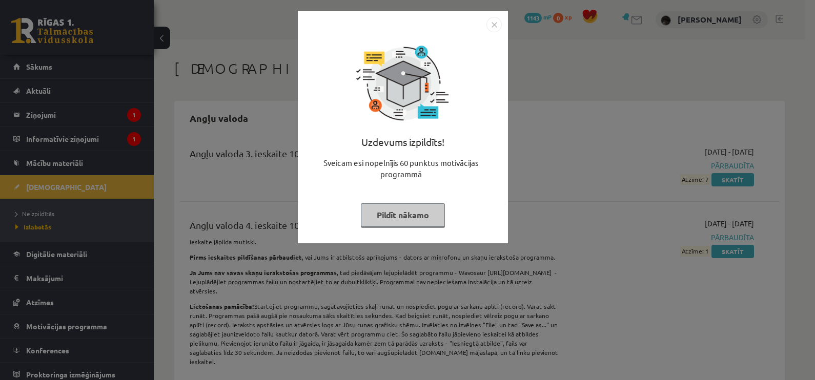
click at [495, 23] on img "Close" at bounding box center [493, 24] width 15 height 15
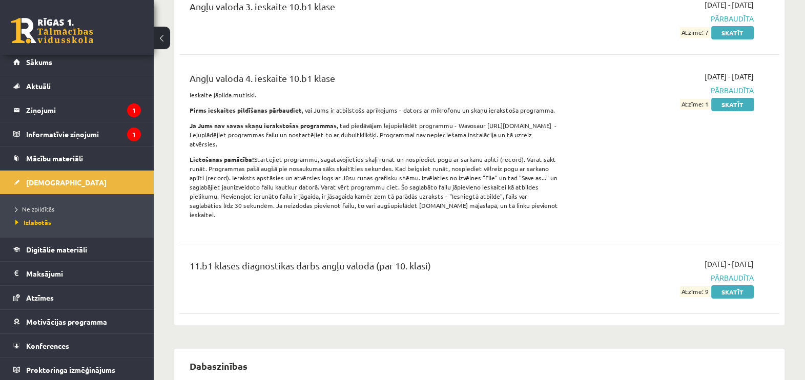
scroll to position [192, 0]
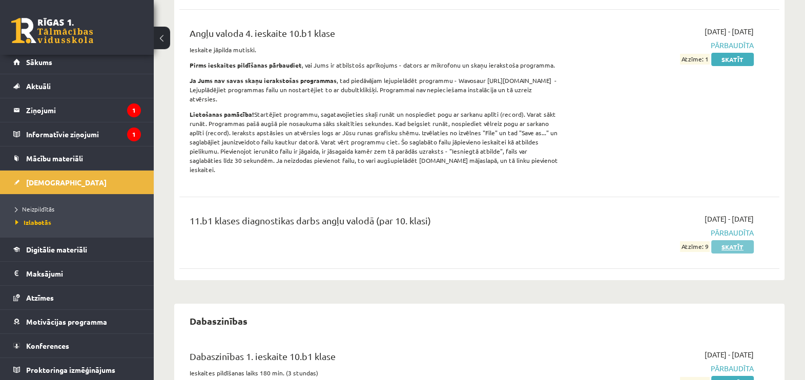
click at [748, 240] on link "Skatīt" at bounding box center [732, 246] width 43 height 13
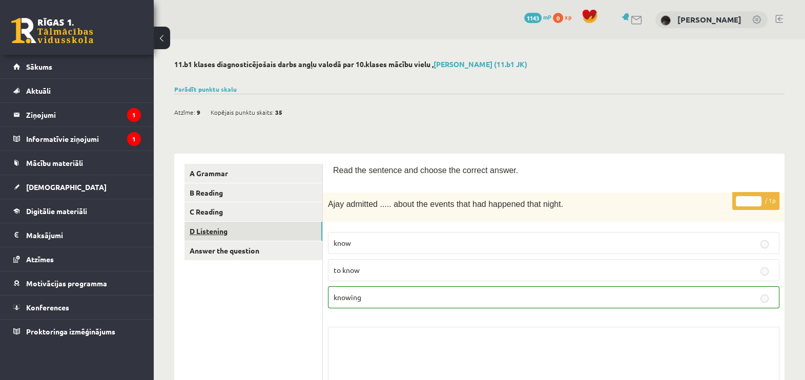
click at [239, 228] on link "D Listening" at bounding box center [254, 231] width 138 height 19
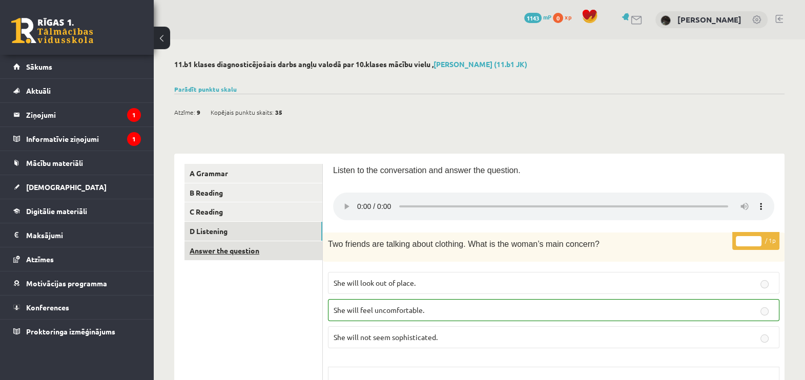
click at [264, 248] on link "Answer the question" at bounding box center [254, 250] width 138 height 19
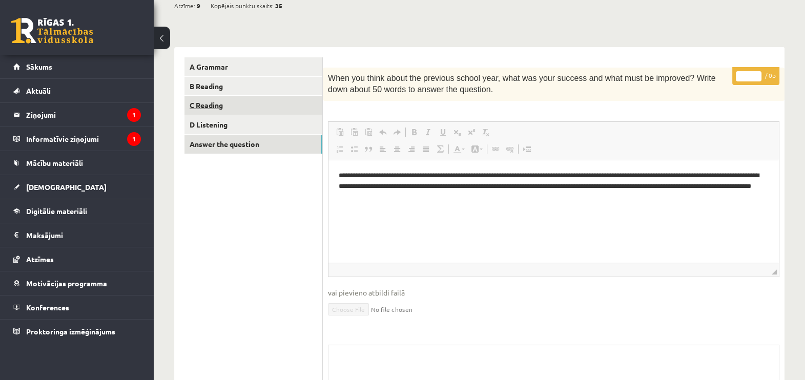
click at [226, 98] on link "C Reading" at bounding box center [254, 105] width 138 height 19
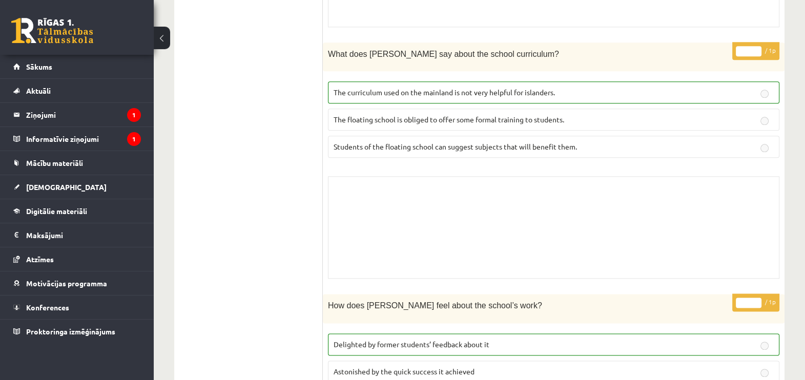
scroll to position [1644, 0]
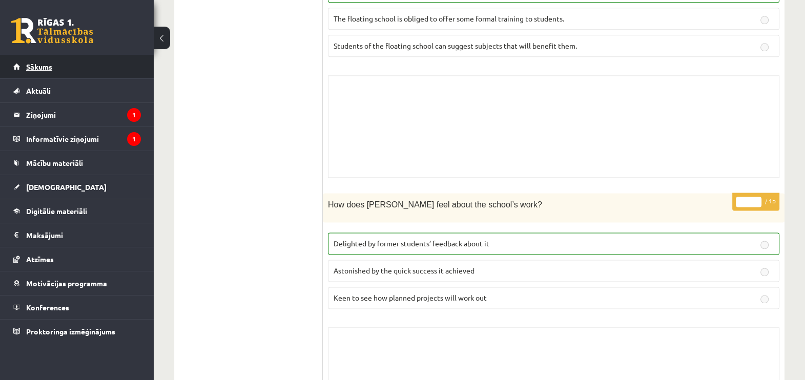
click at [28, 65] on span "Sākums" at bounding box center [39, 66] width 26 height 9
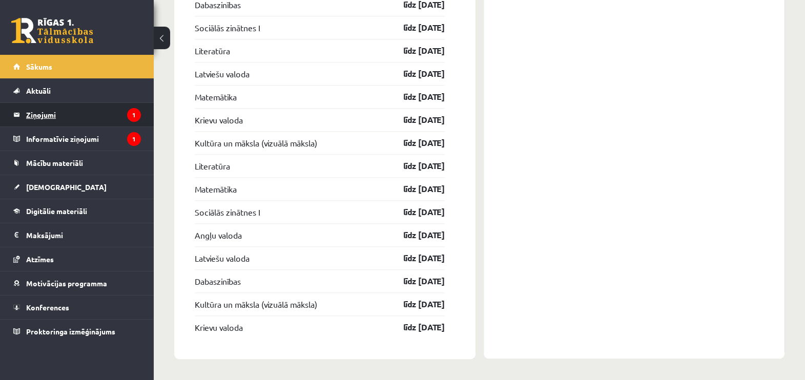
scroll to position [1335, 0]
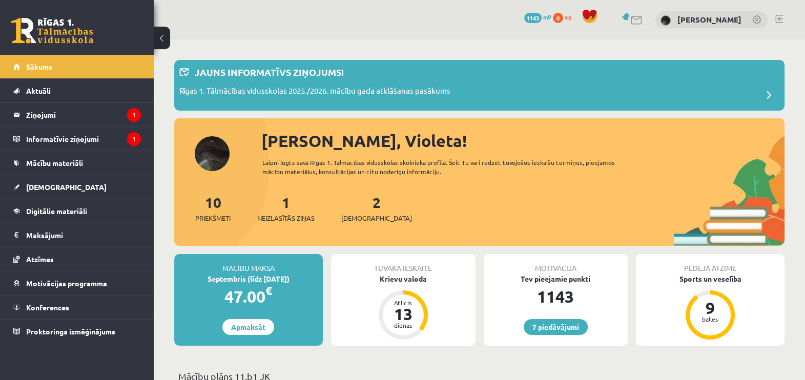
click at [369, 212] on div "2 Ieskaites" at bounding box center [376, 208] width 71 height 32
click at [360, 216] on span "[DEMOGRAPHIC_DATA]" at bounding box center [376, 218] width 71 height 10
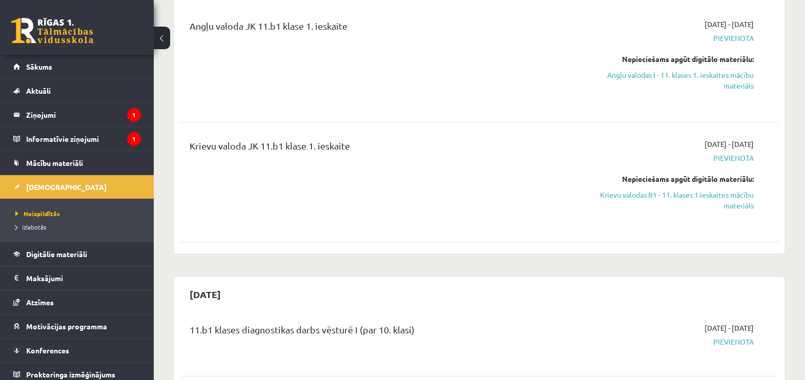
scroll to position [64, 0]
